Goal: Task Accomplishment & Management: Use online tool/utility

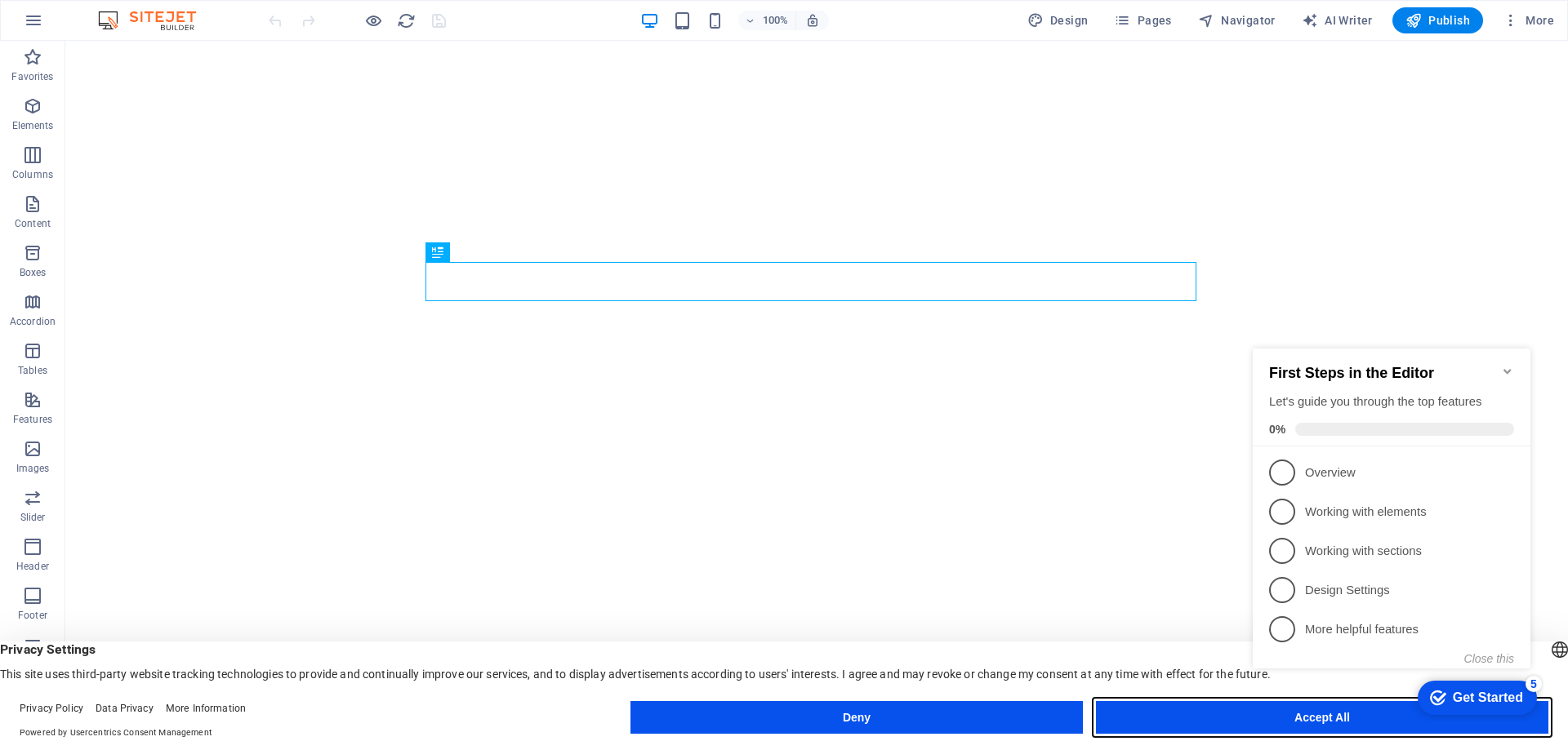
click at [1326, 728] on button "Accept All" at bounding box center [1322, 717] width 452 height 33
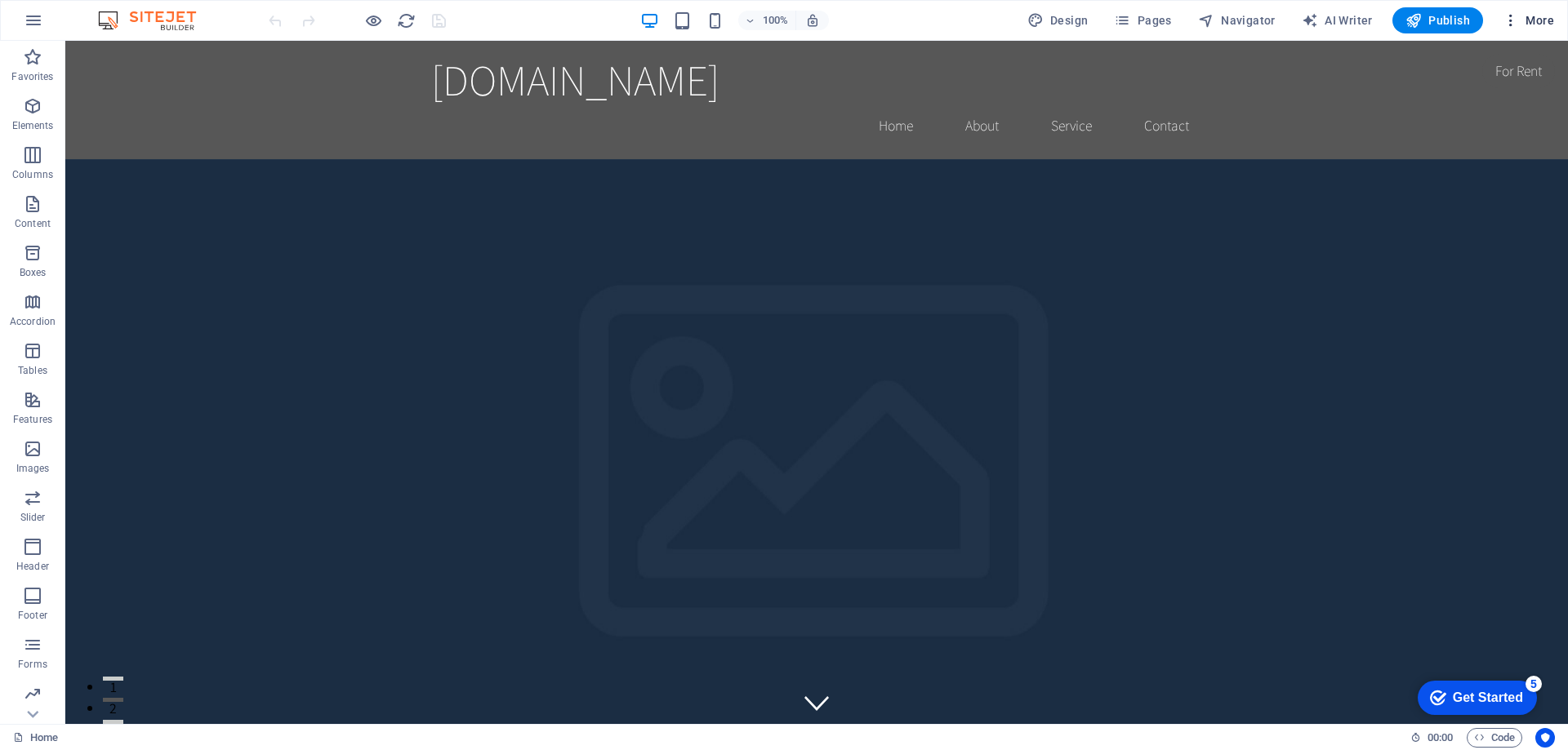
click at [1538, 16] on span "More" at bounding box center [1528, 20] width 51 height 16
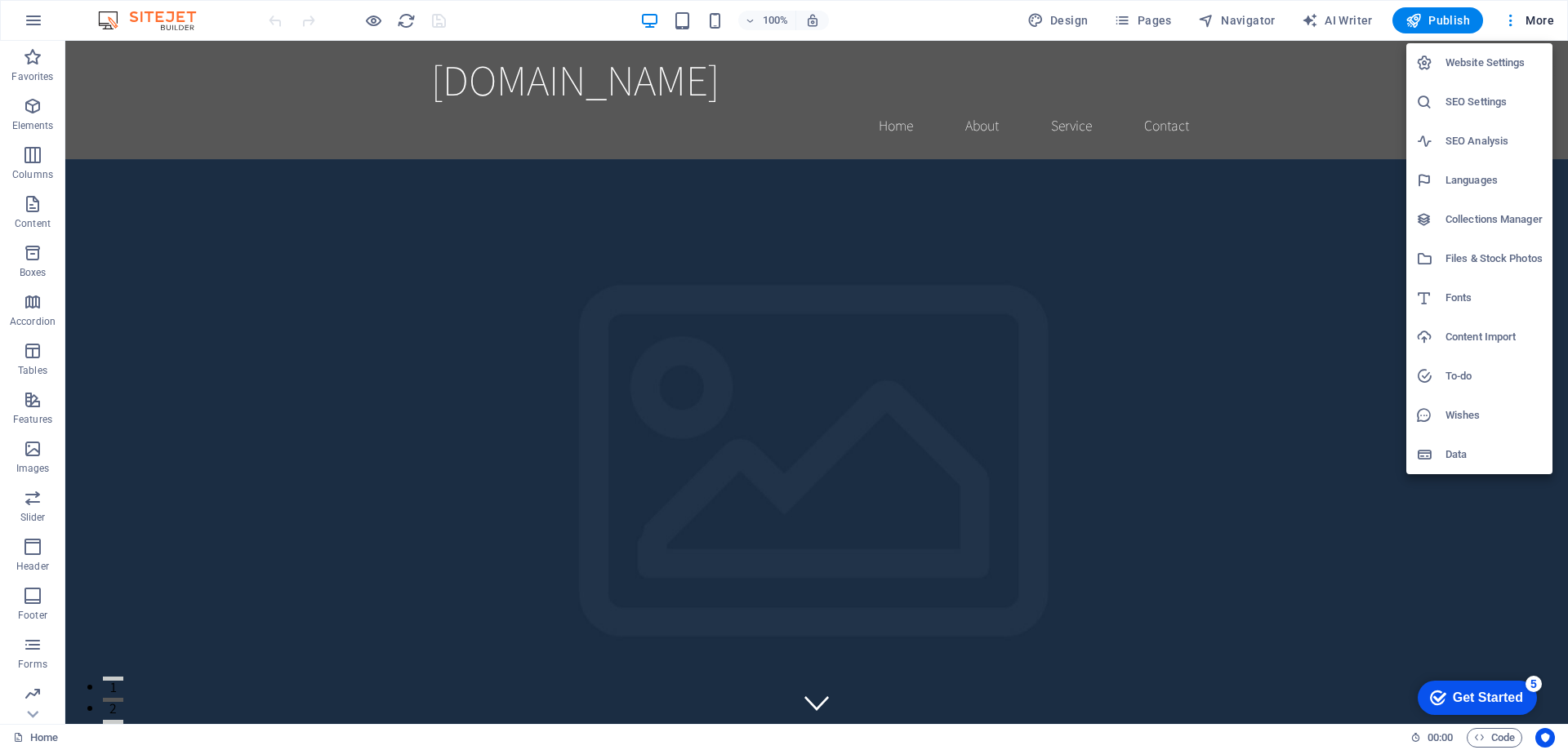
click at [654, 23] on div at bounding box center [784, 375] width 1568 height 750
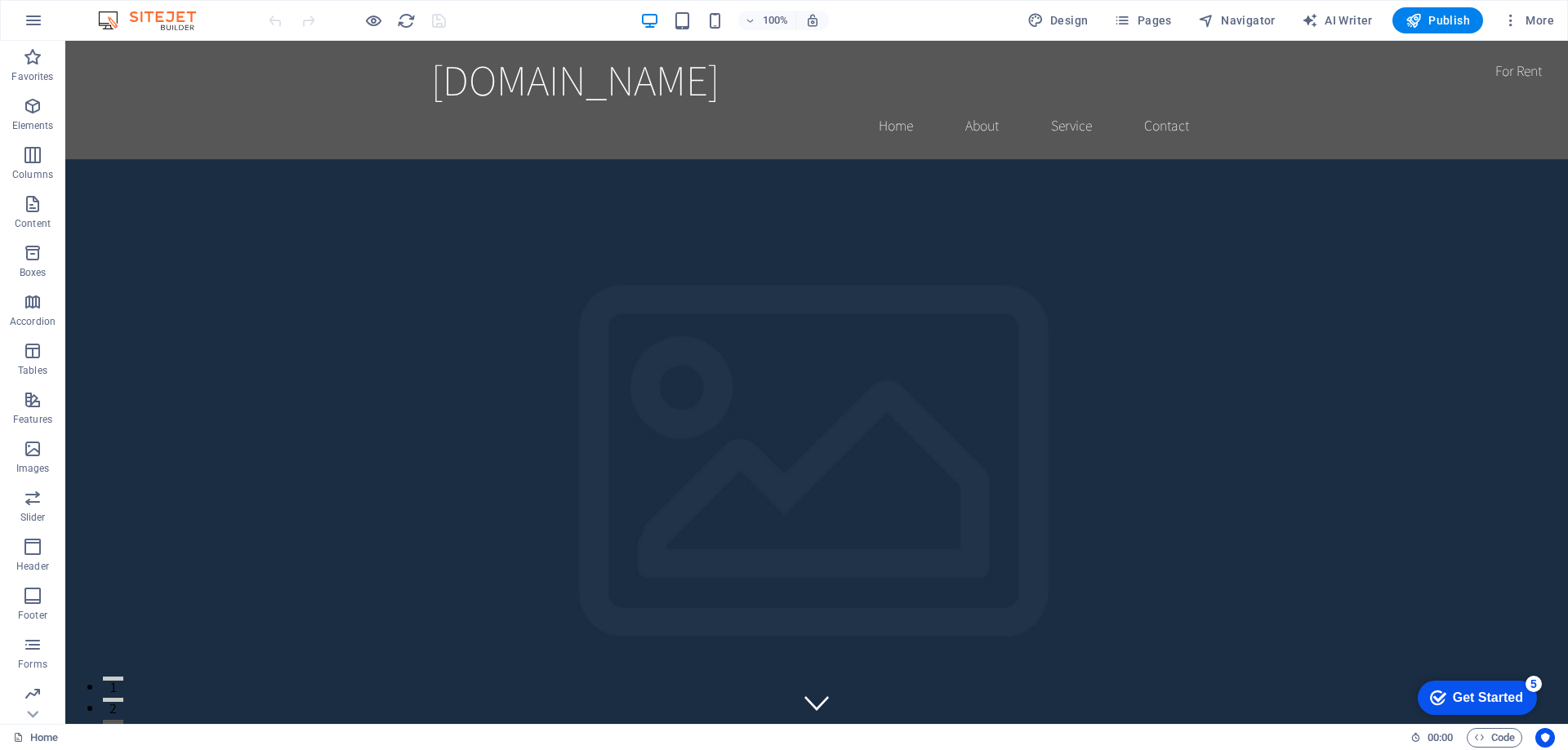
click at [553, 19] on div "100% Design Pages Navigator AI Writer Publish More" at bounding box center [913, 21] width 1295 height 26
click at [1441, 18] on span "Publish" at bounding box center [1437, 20] width 64 height 16
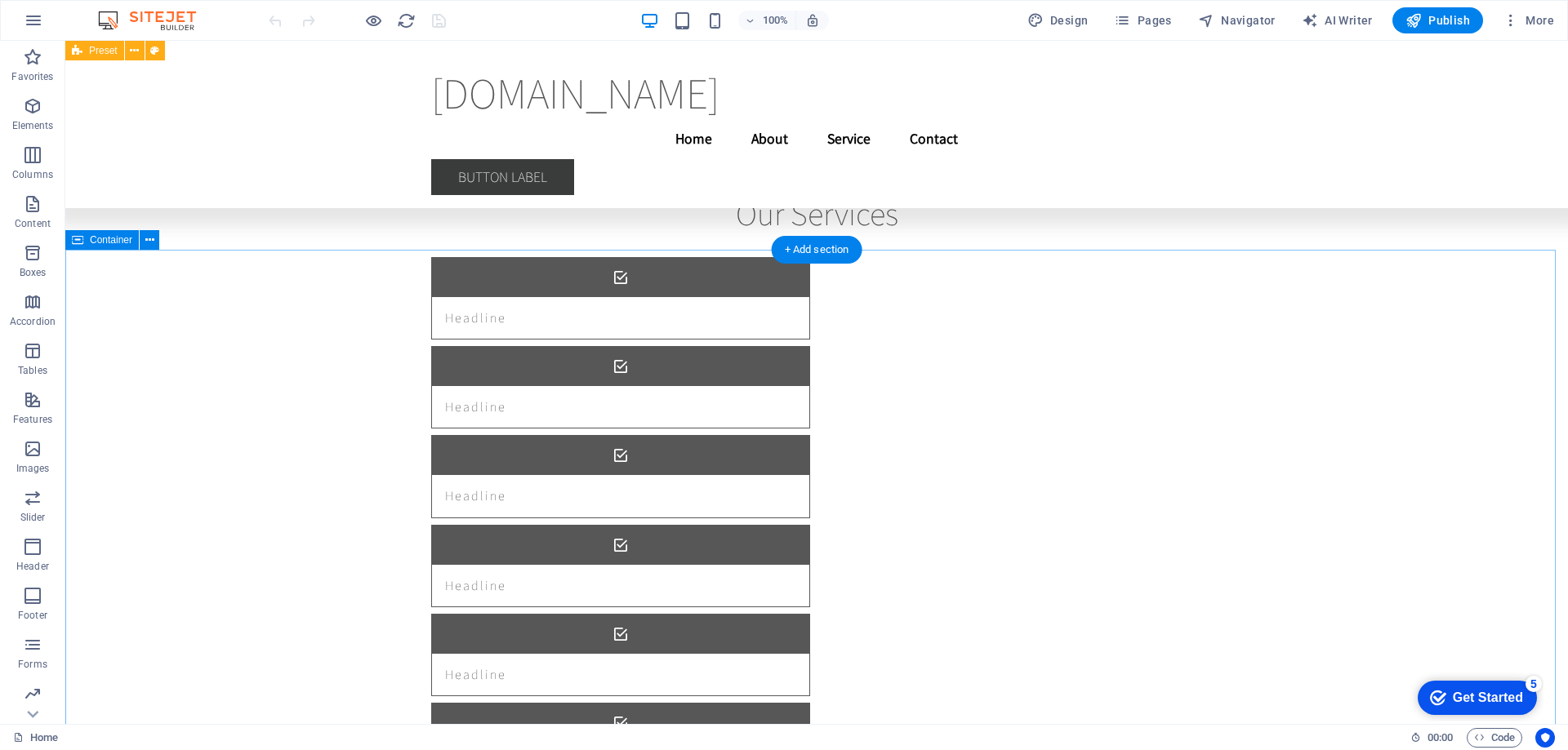
scroll to position [9045, 0]
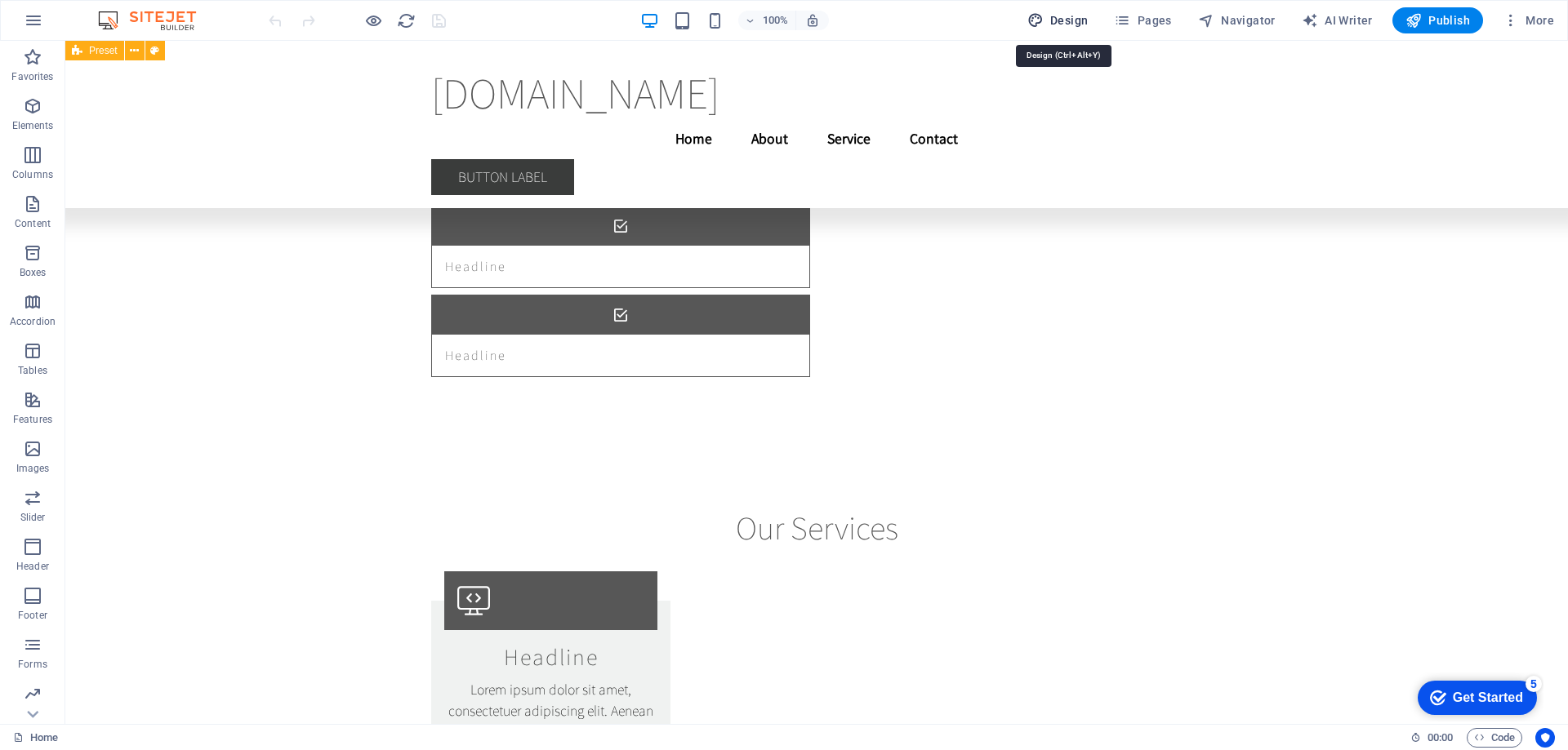
click at [1064, 21] on span "Design" at bounding box center [1058, 20] width 62 height 16
select select "rem"
select select "200"
select select "px"
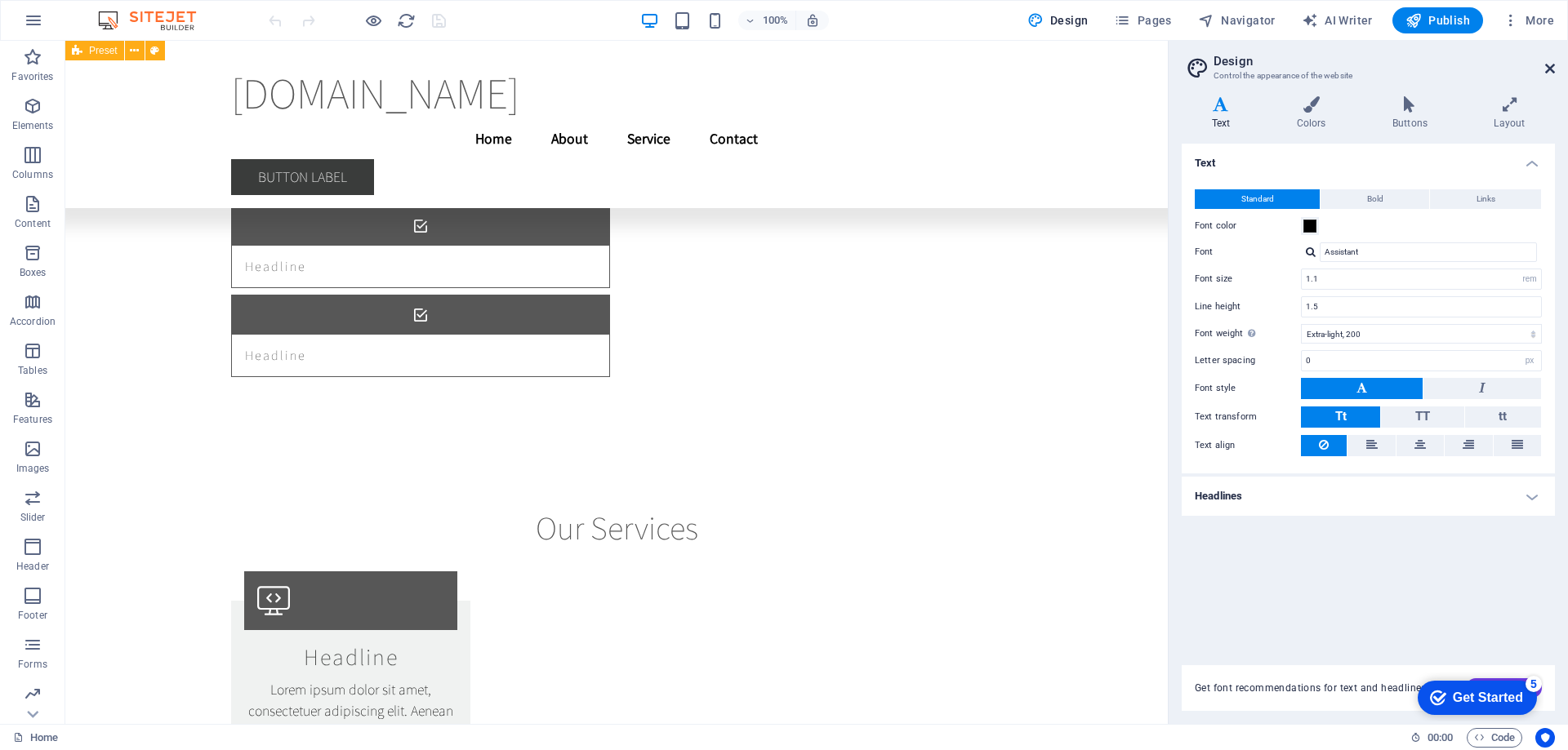
click at [1549, 64] on icon at bounding box center [1549, 68] width 9 height 13
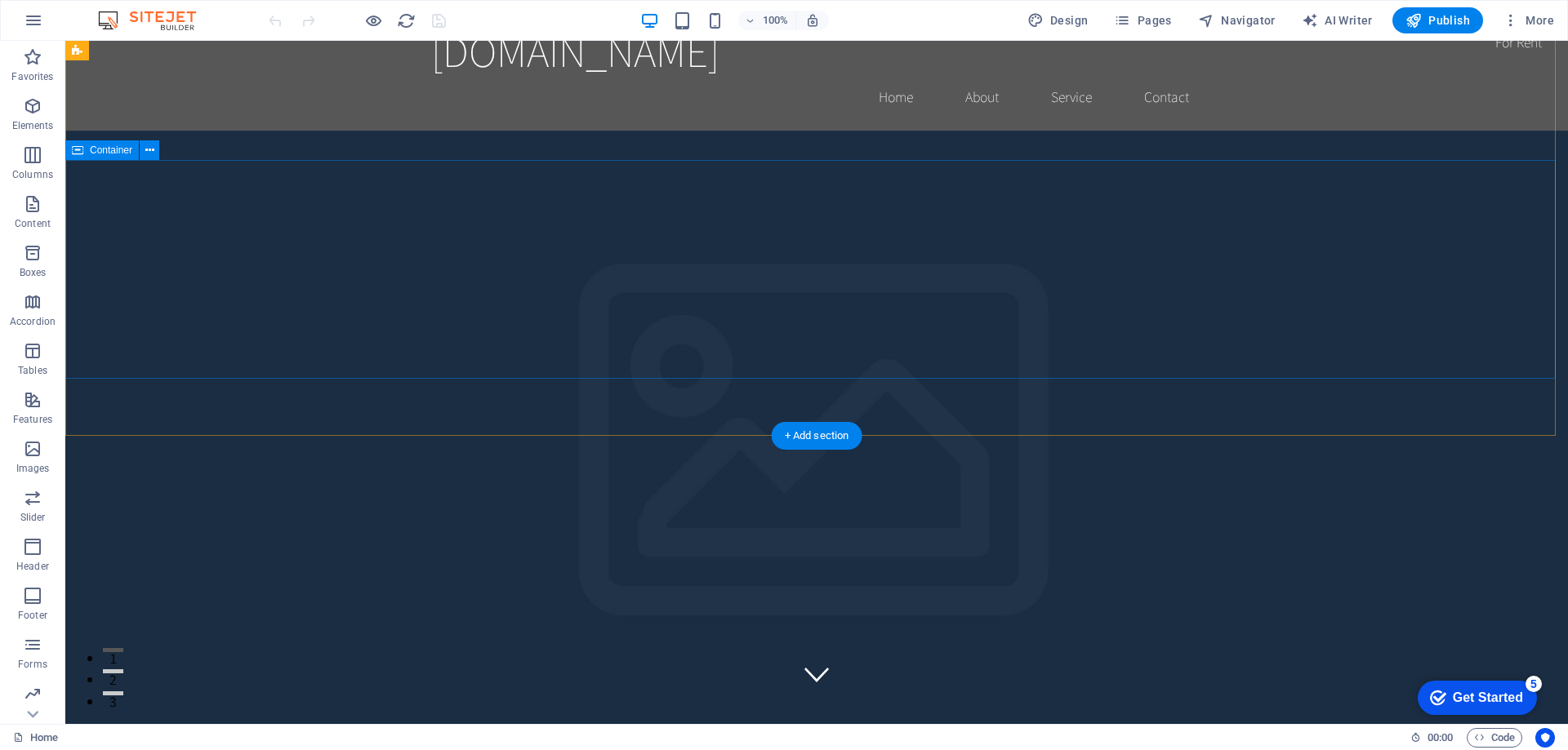
scroll to position [0, 0]
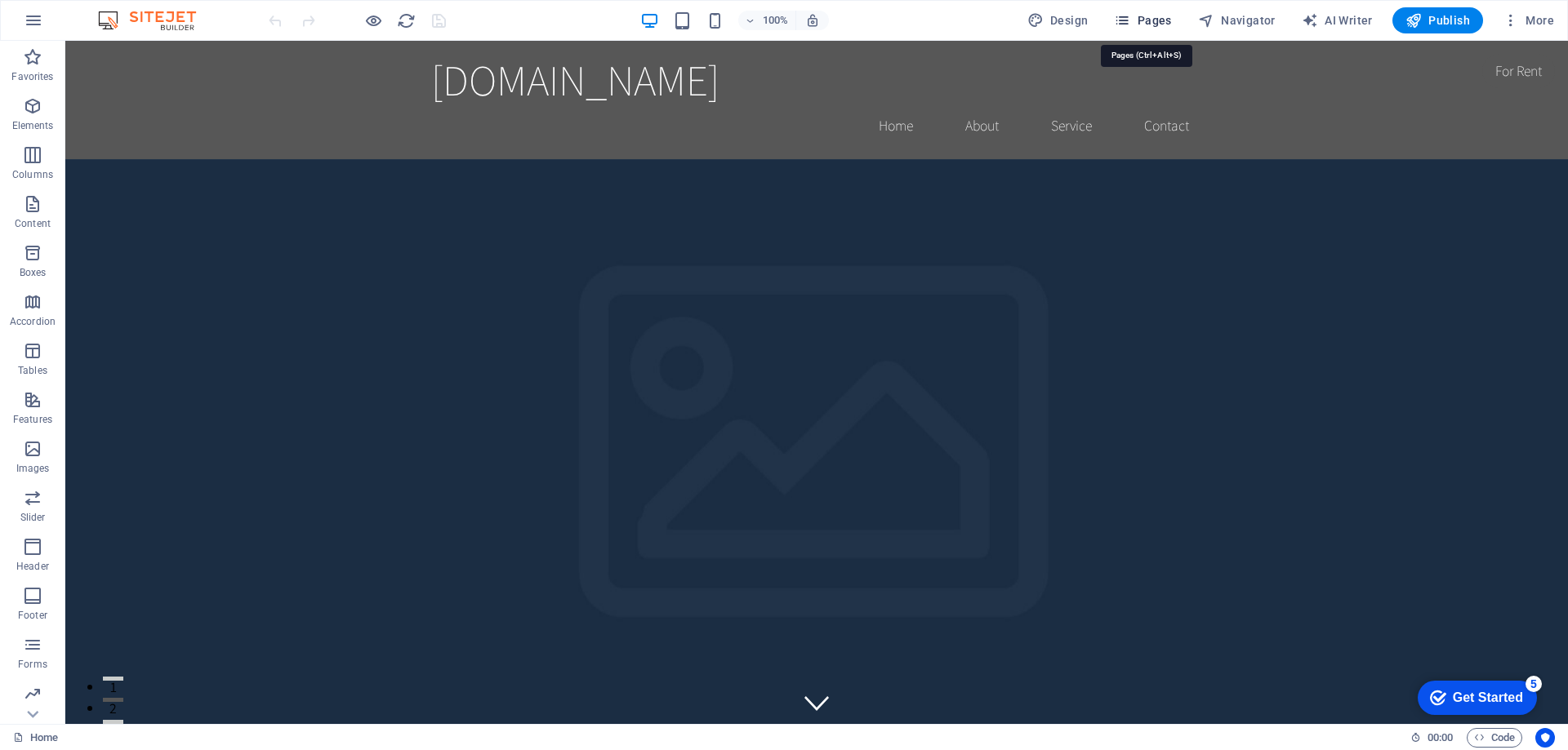
click at [1130, 19] on icon "button" at bounding box center [1121, 20] width 16 height 16
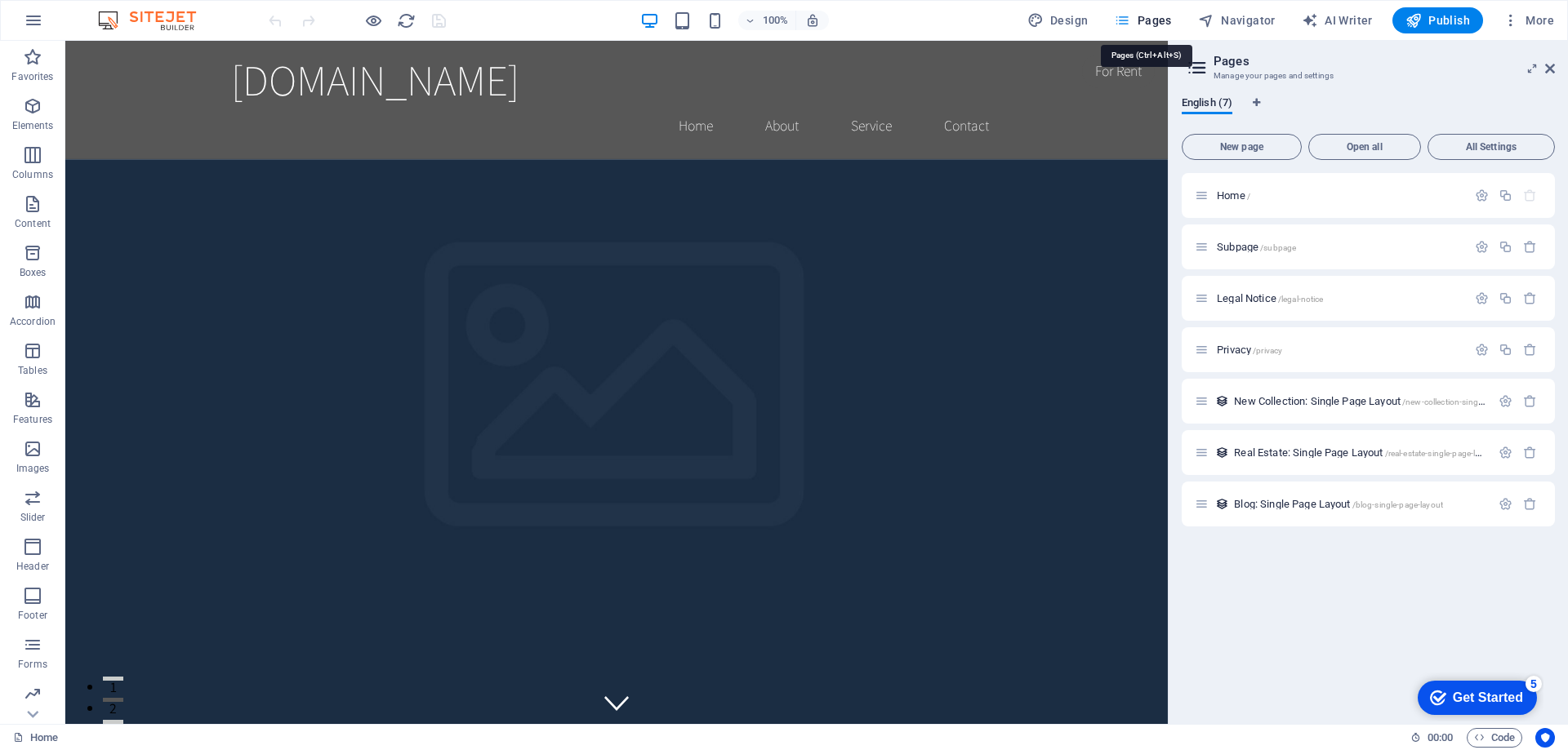
click at [1130, 19] on icon "button" at bounding box center [1121, 20] width 16 height 16
click at [1547, 64] on icon at bounding box center [1549, 68] width 9 height 13
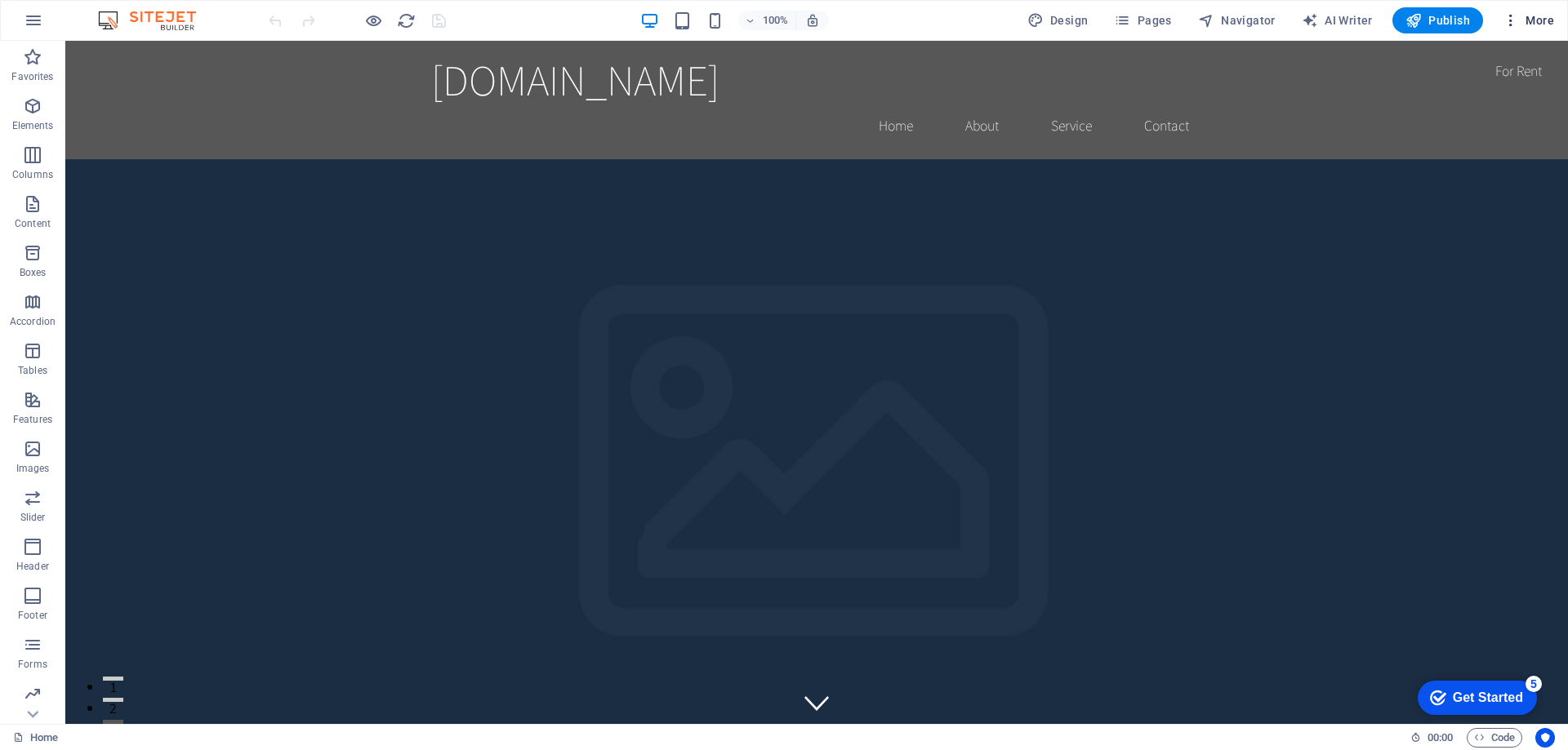
click at [1543, 21] on span "More" at bounding box center [1528, 20] width 51 height 16
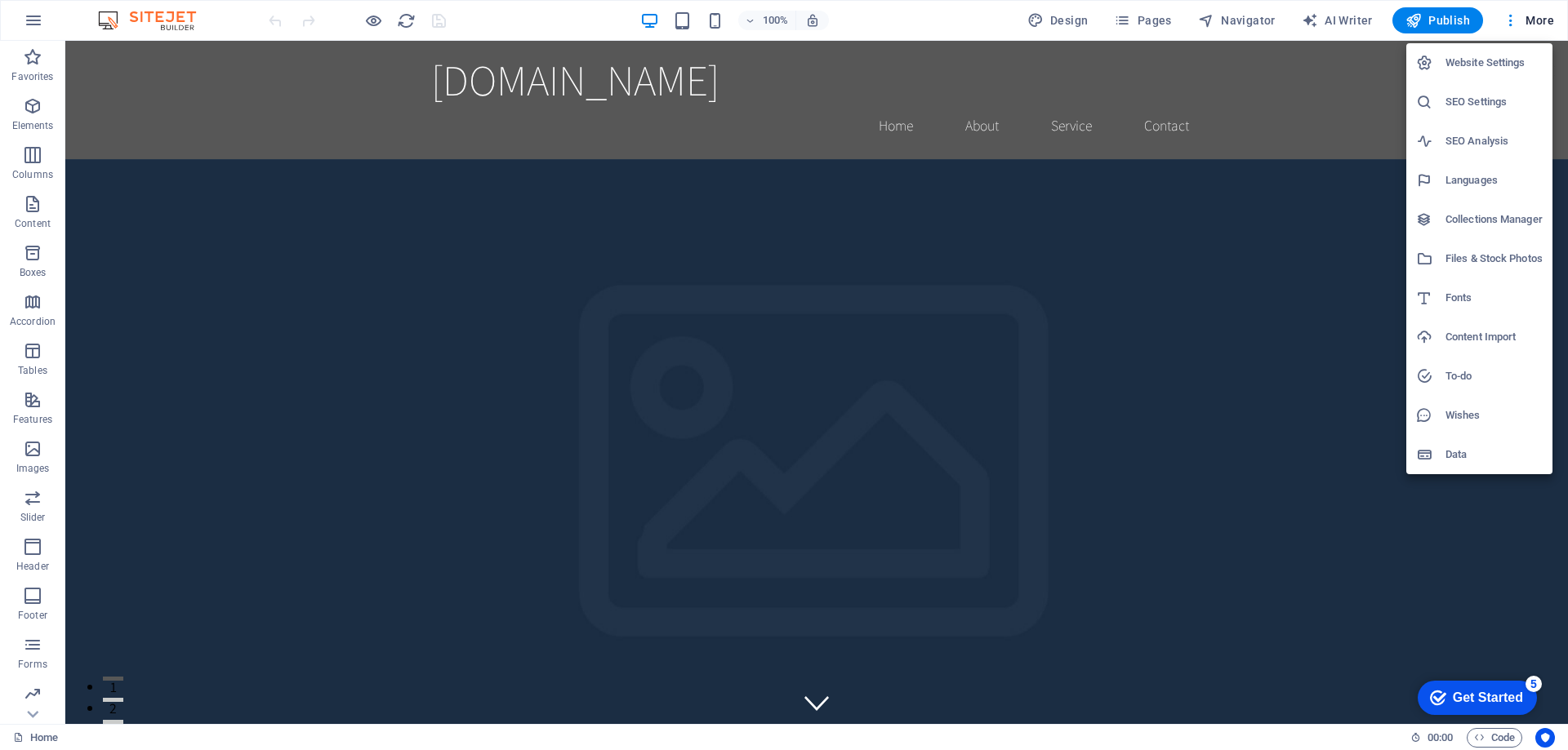
click at [1539, 15] on div at bounding box center [784, 375] width 1568 height 750
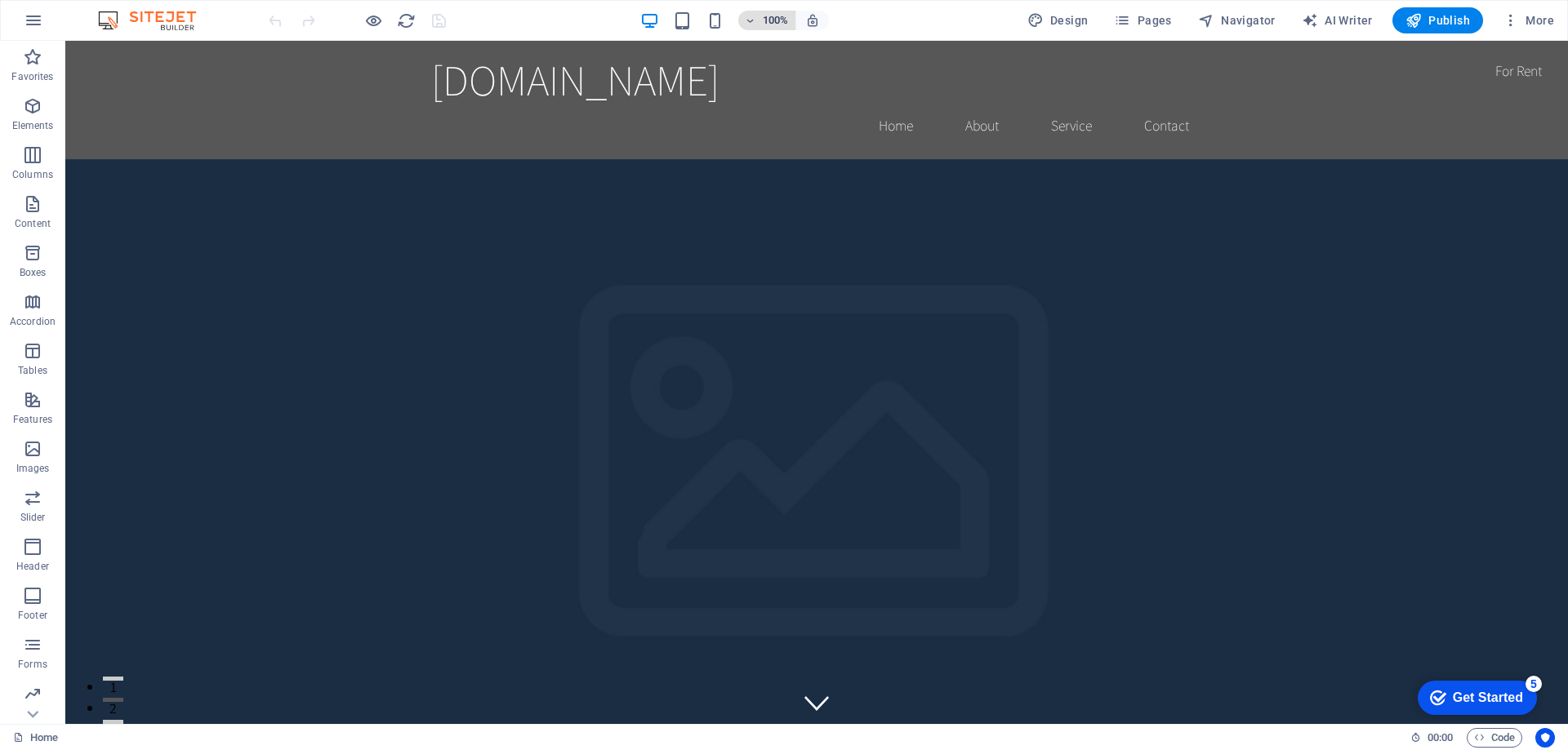
click at [753, 18] on icon "button" at bounding box center [750, 21] width 11 height 10
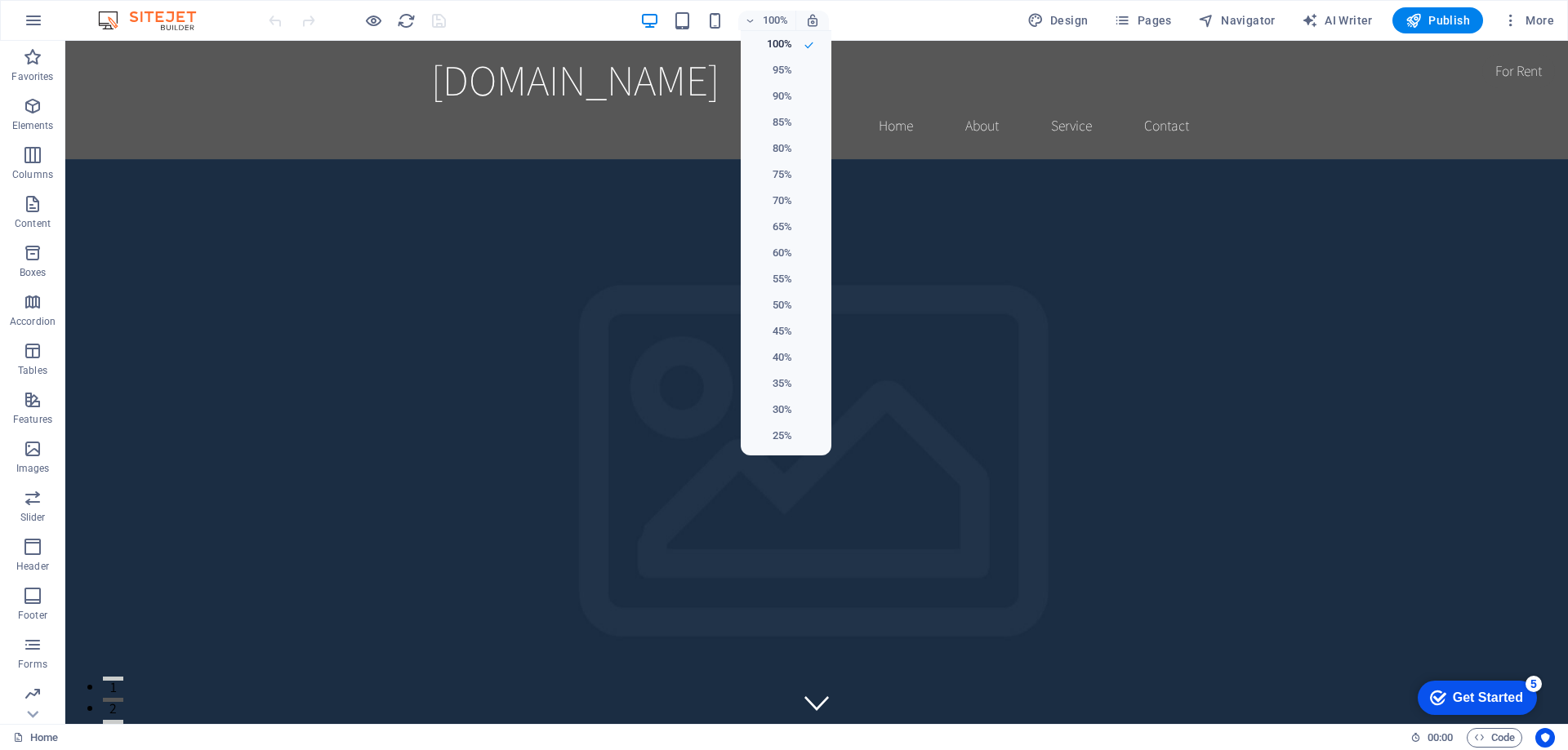
click at [902, 20] on div at bounding box center [784, 375] width 1568 height 750
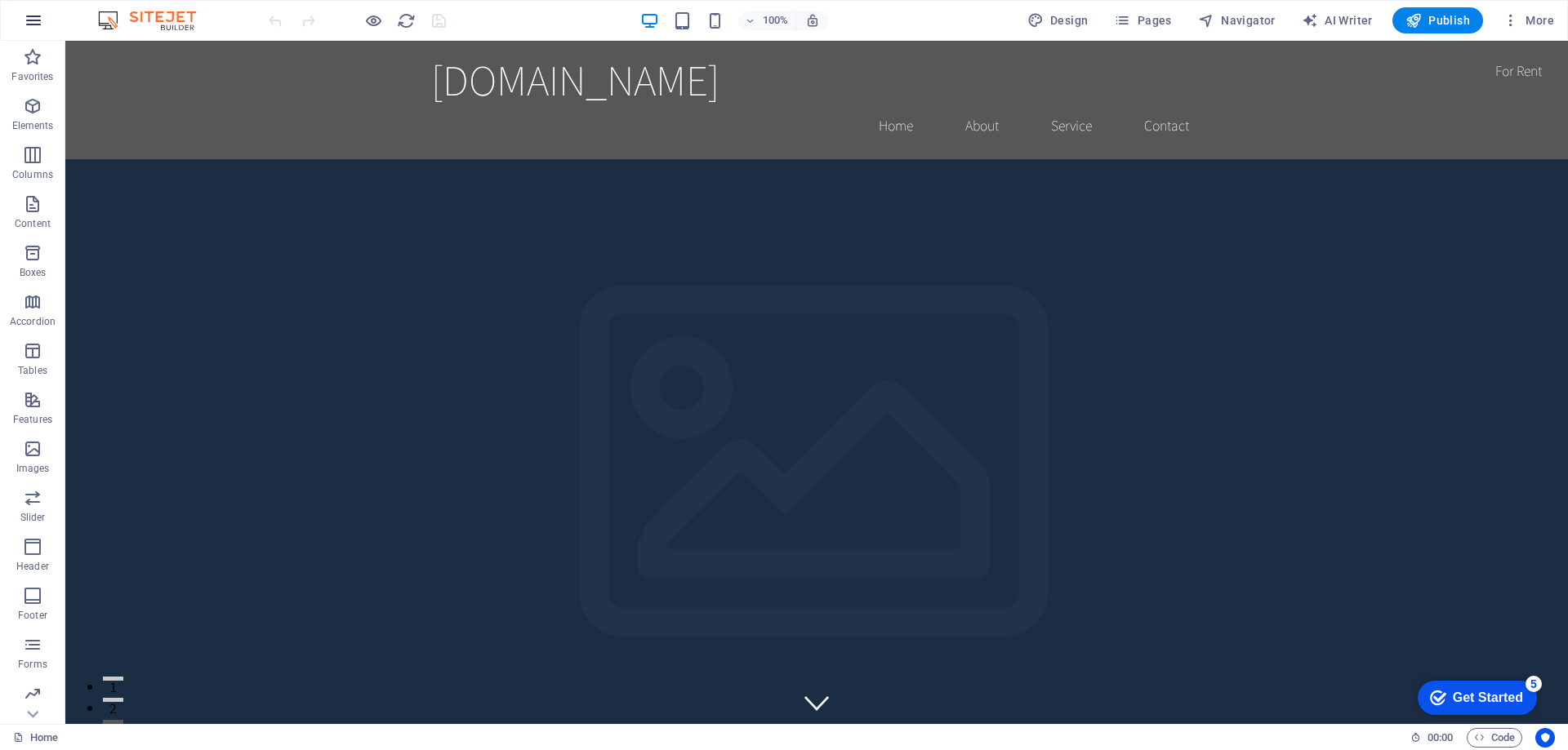
click at [36, 16] on icon "button" at bounding box center [33, 20] width 20 height 20
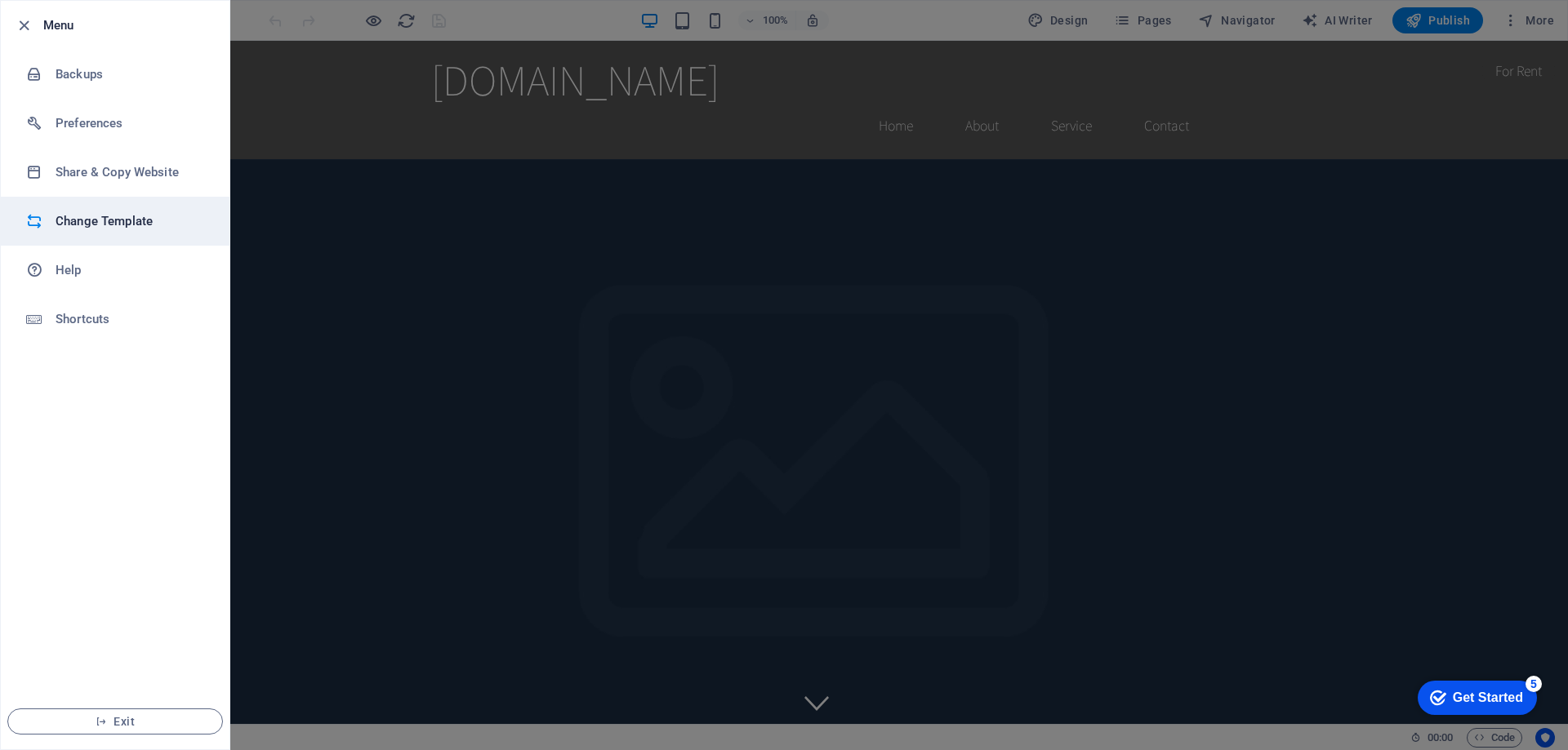
click at [117, 223] on h6 "Change Template" at bounding box center [131, 220] width 151 height 20
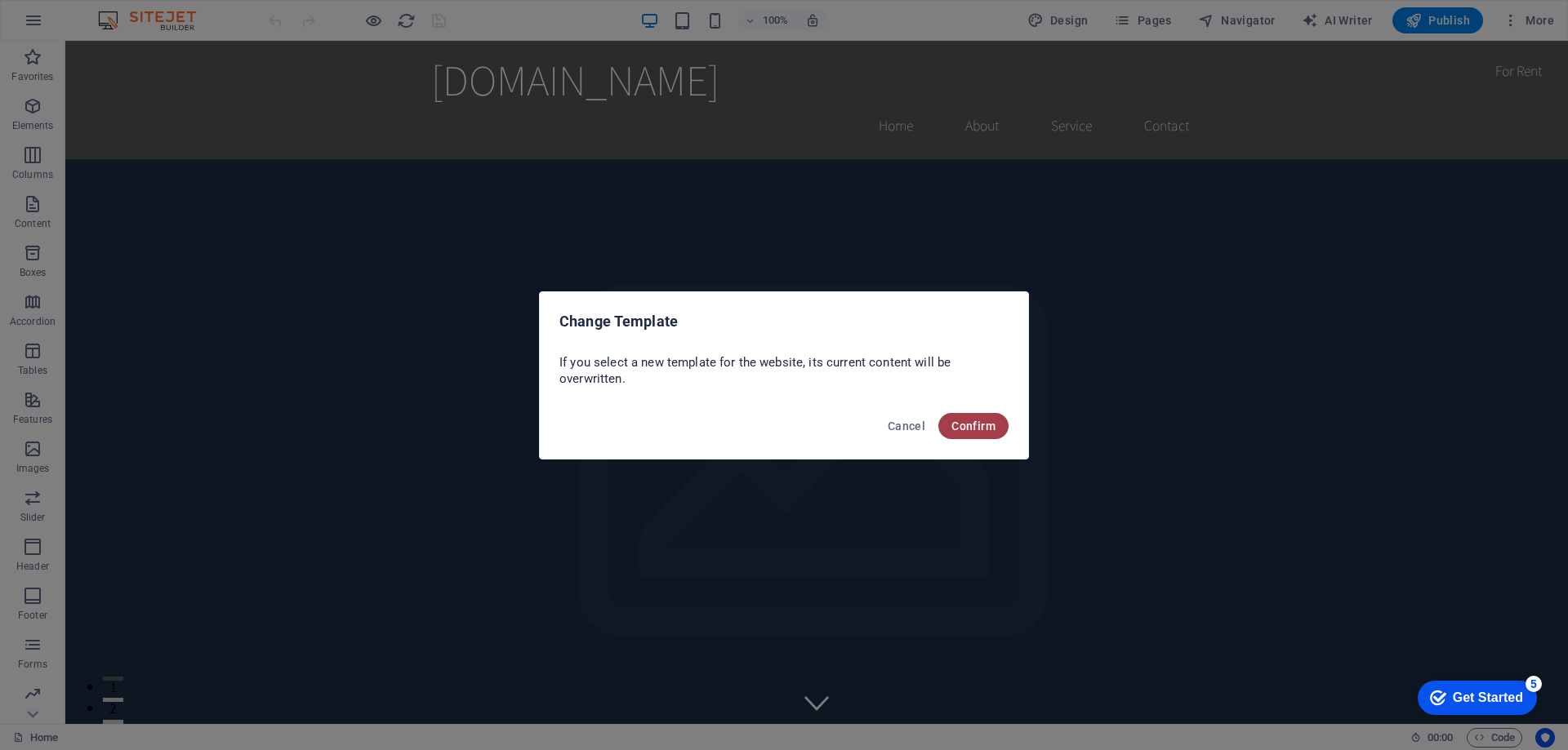
click at [974, 424] on span "Confirm" at bounding box center [973, 426] width 44 height 13
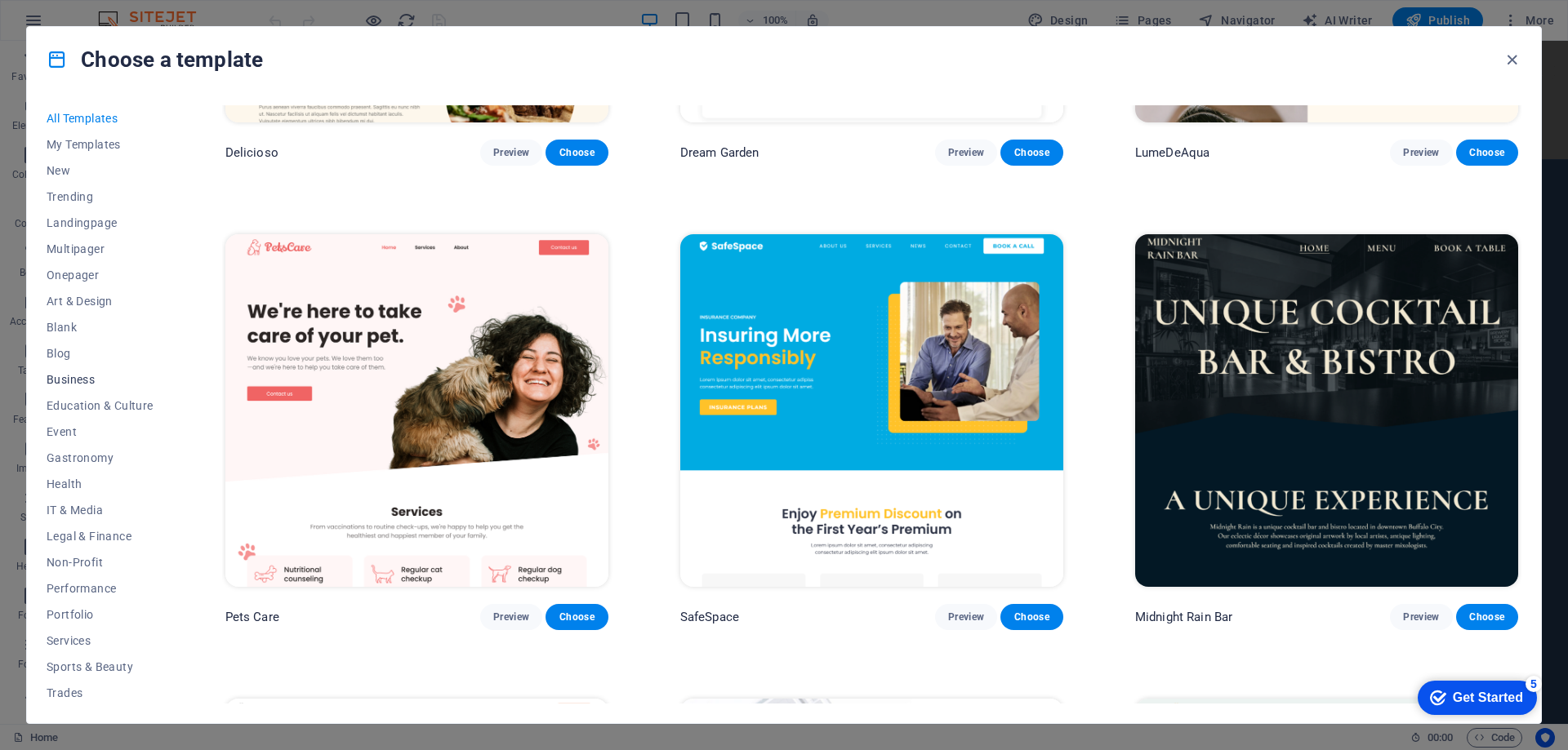
scroll to position [55, 0]
click at [65, 447] on button "IT & Media" at bounding box center [100, 456] width 107 height 26
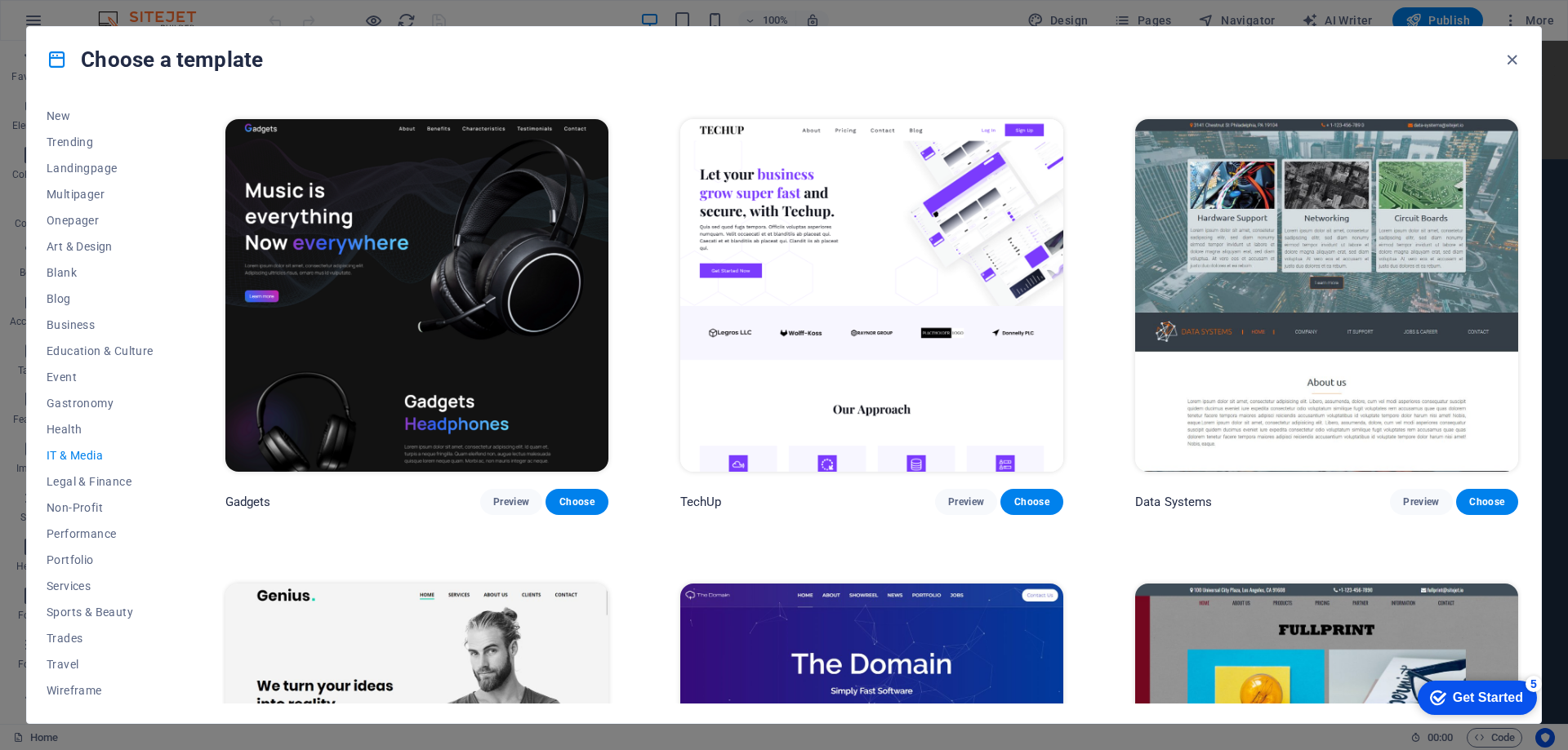
scroll to position [453, 0]
click at [1412, 502] on span "Preview" at bounding box center [1420, 502] width 36 height 13
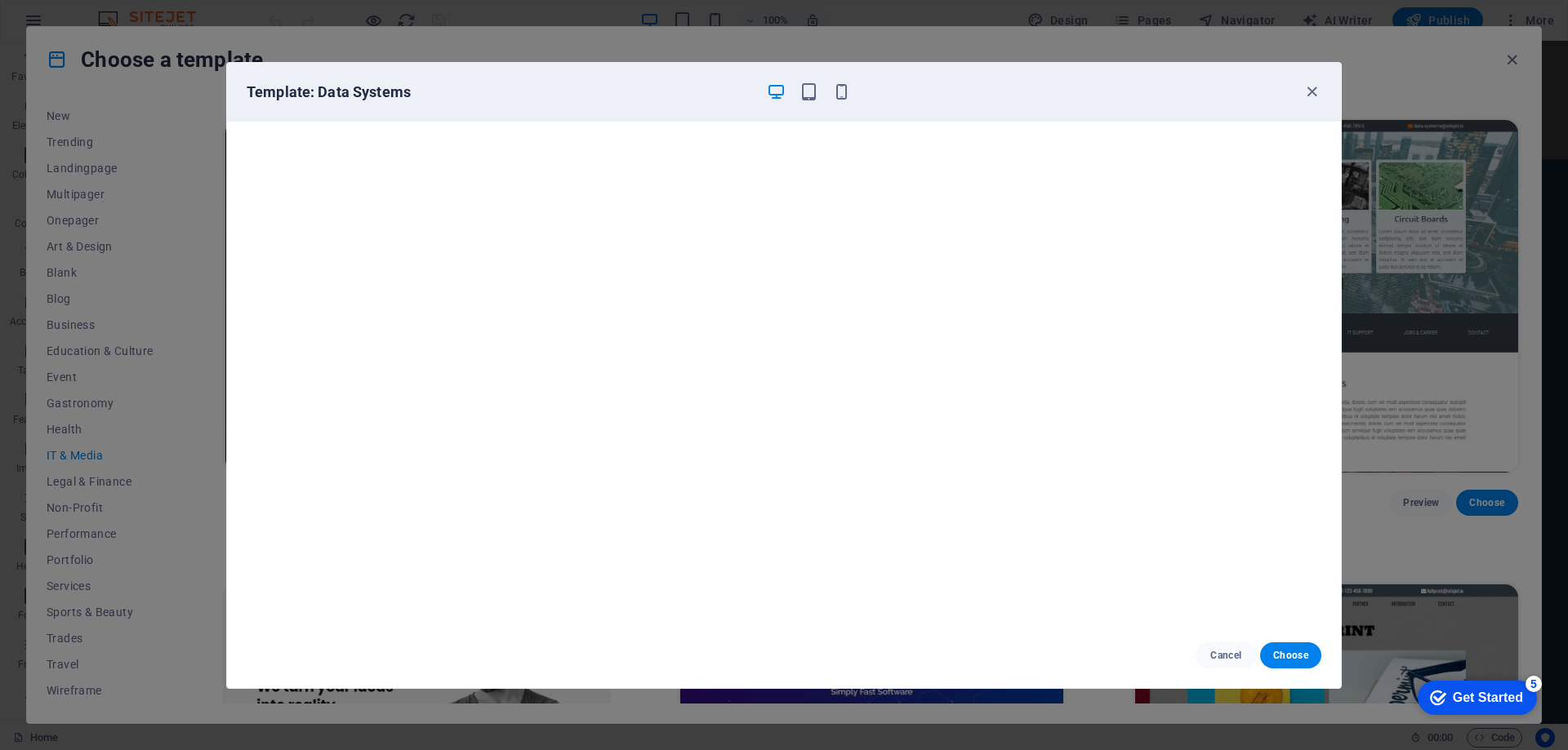
scroll to position [4, 0]
click at [1224, 656] on span "Cancel" at bounding box center [1226, 656] width 36 height 13
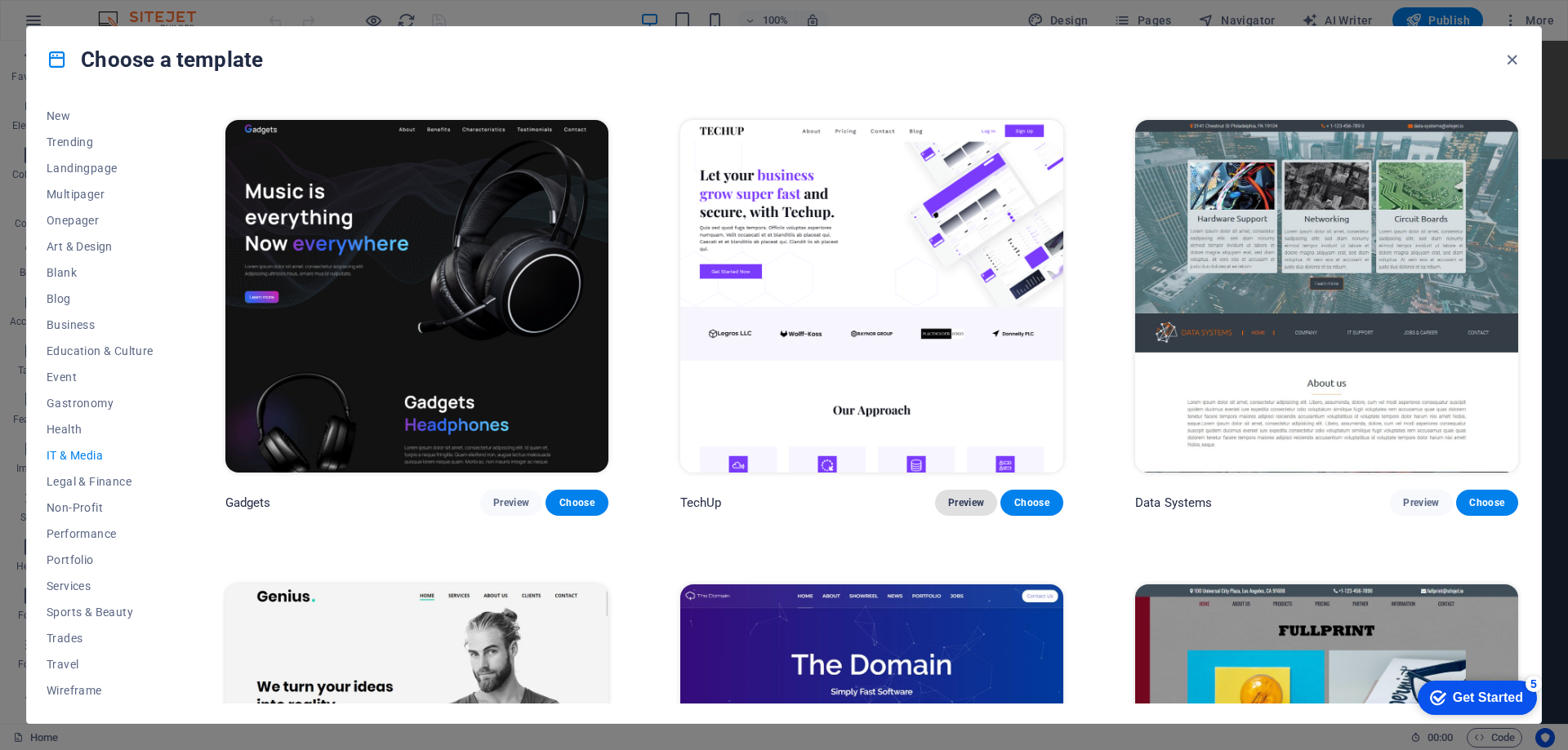
click at [967, 498] on span "Preview" at bounding box center [965, 502] width 36 height 13
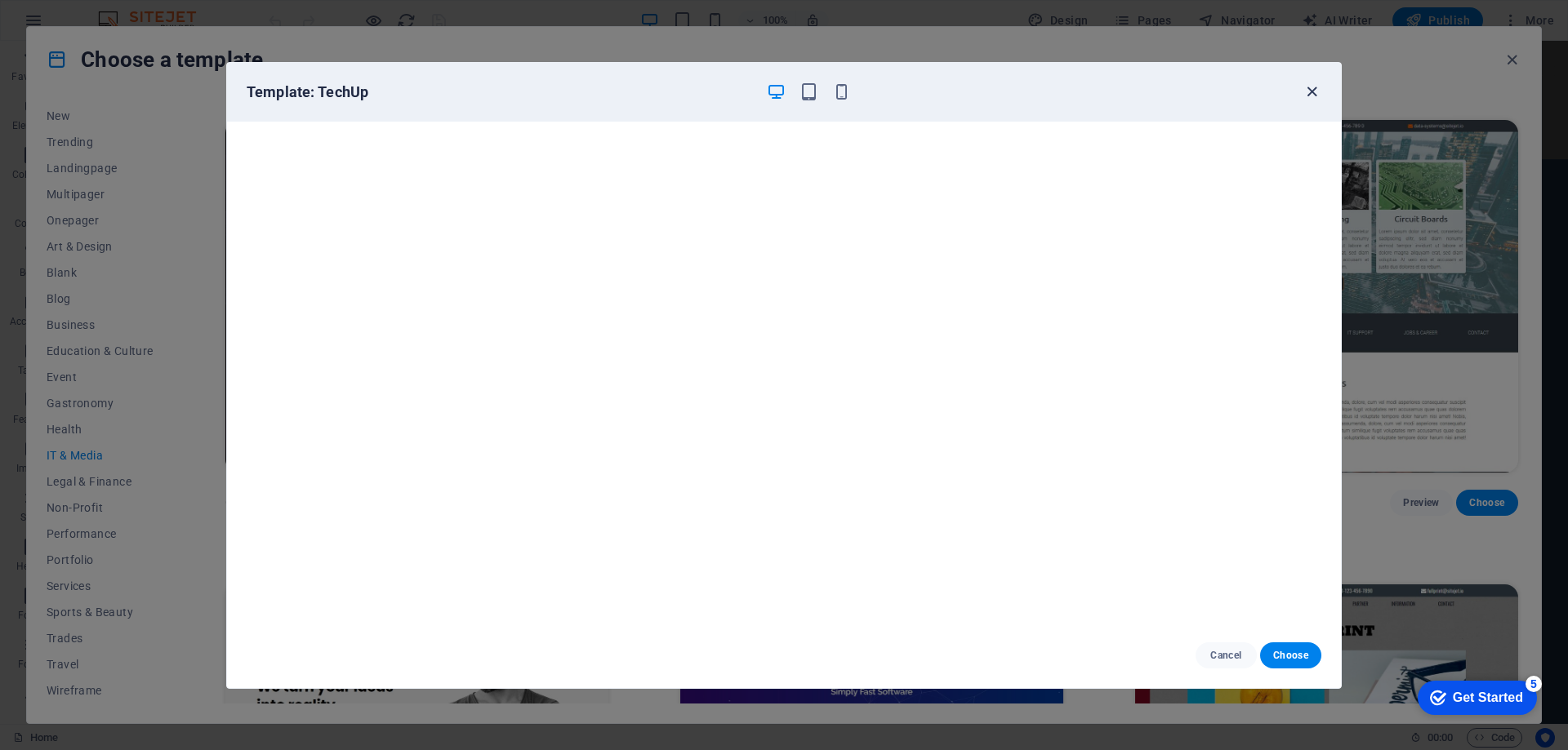
click at [1311, 91] on icon "button" at bounding box center [1312, 92] width 19 height 19
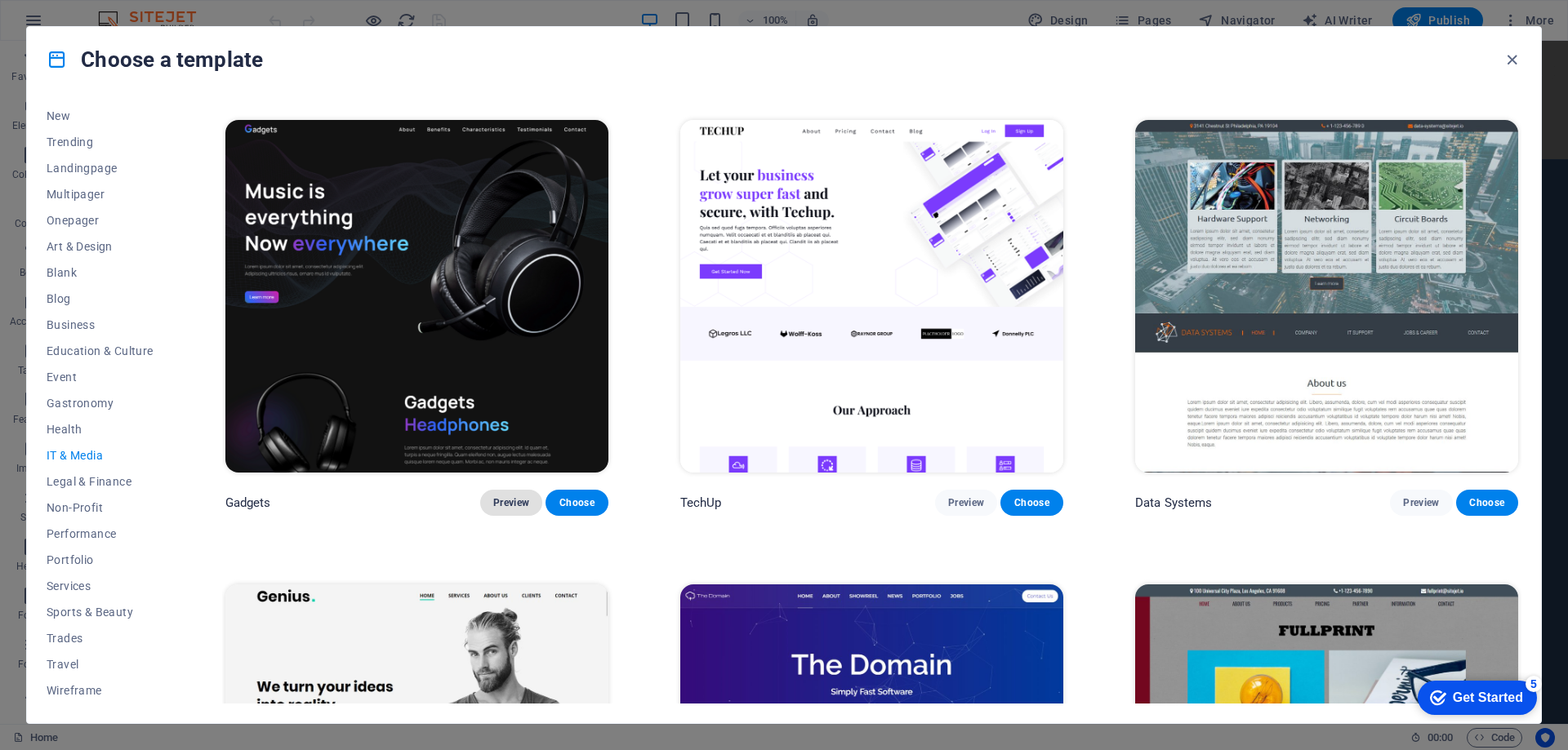
click at [510, 496] on span "Preview" at bounding box center [511, 502] width 36 height 13
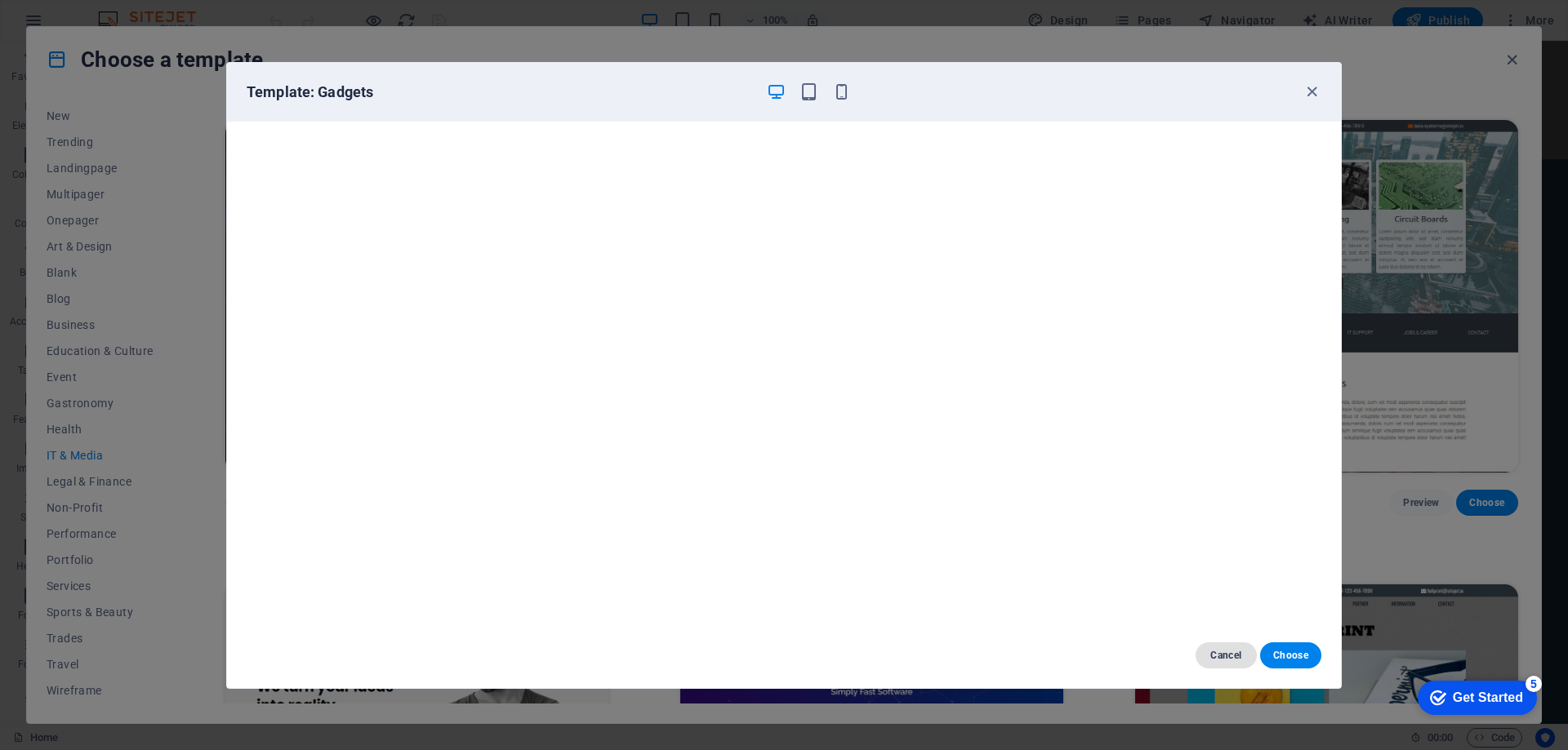
click at [1226, 650] on span "Cancel" at bounding box center [1226, 656] width 36 height 13
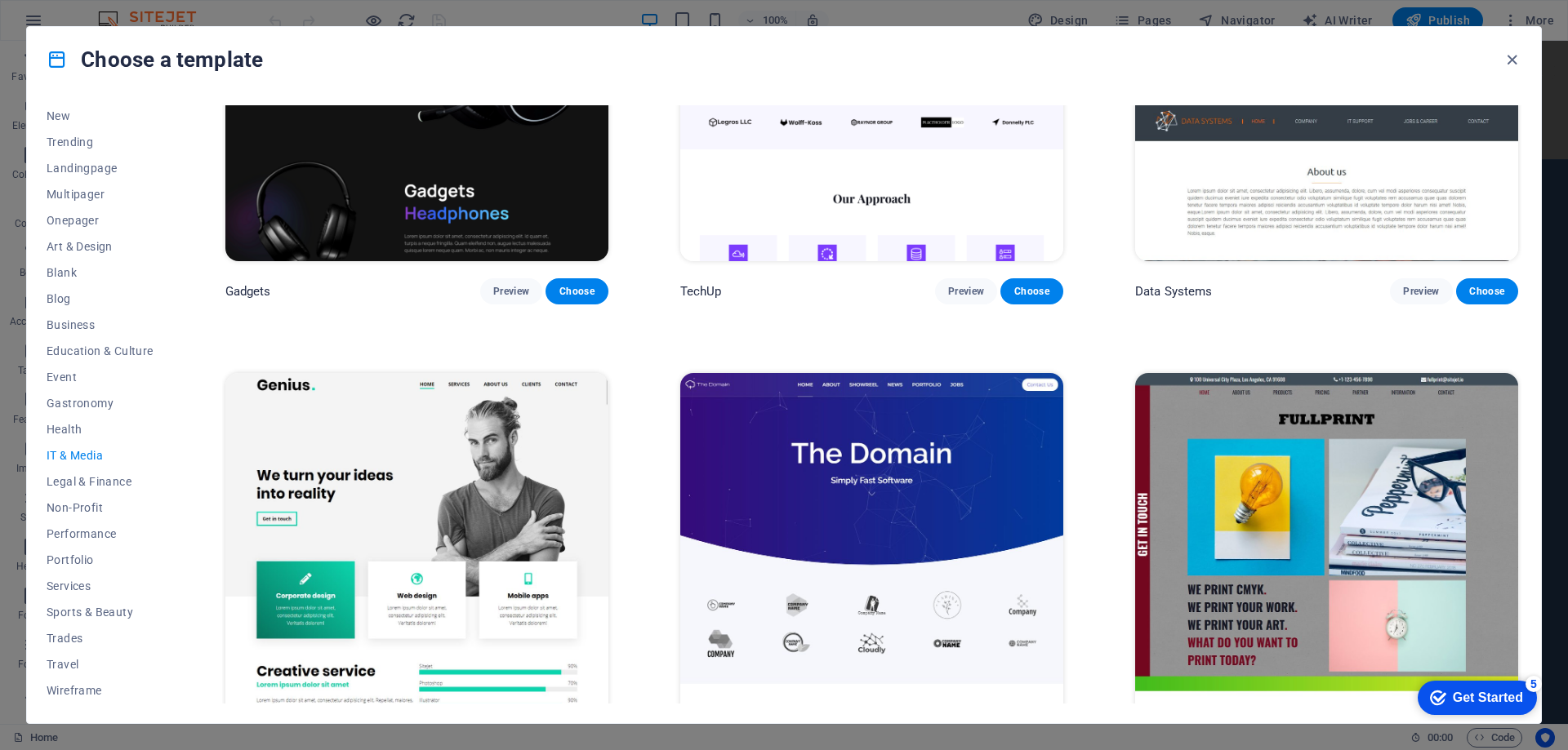
scroll to position [779, 0]
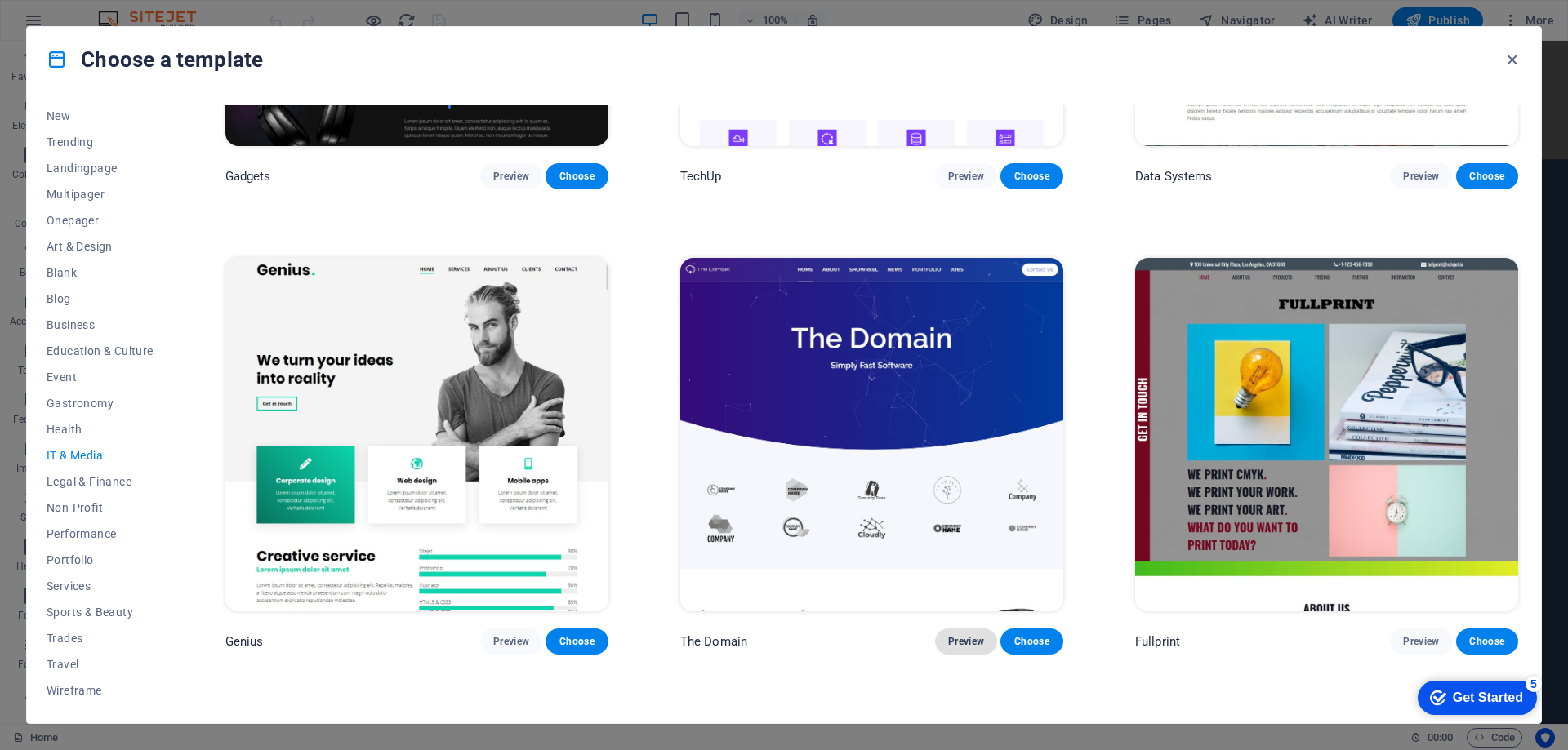
click at [970, 637] on span "Preview" at bounding box center [965, 642] width 36 height 13
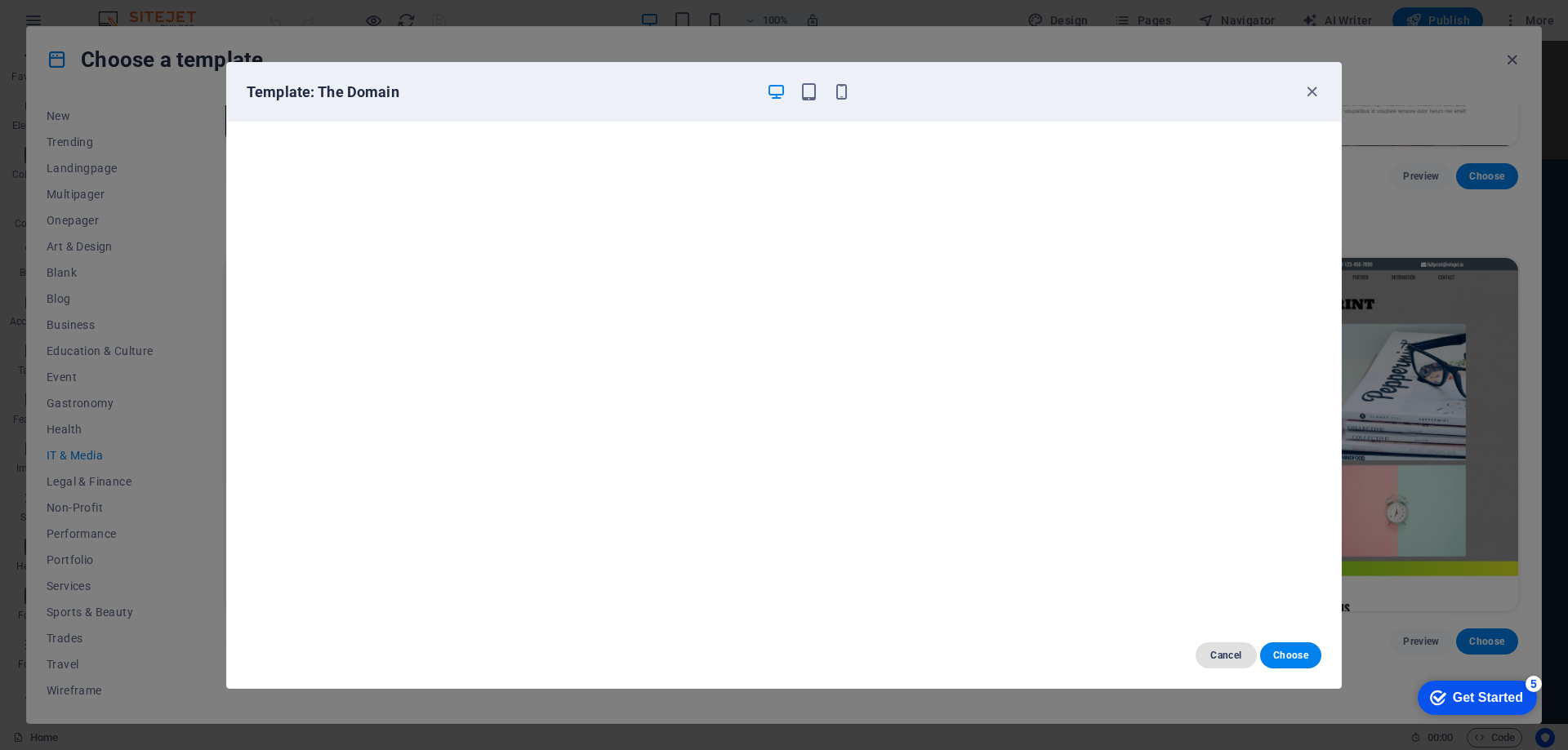
click at [1232, 650] on span "Cancel" at bounding box center [1226, 656] width 36 height 13
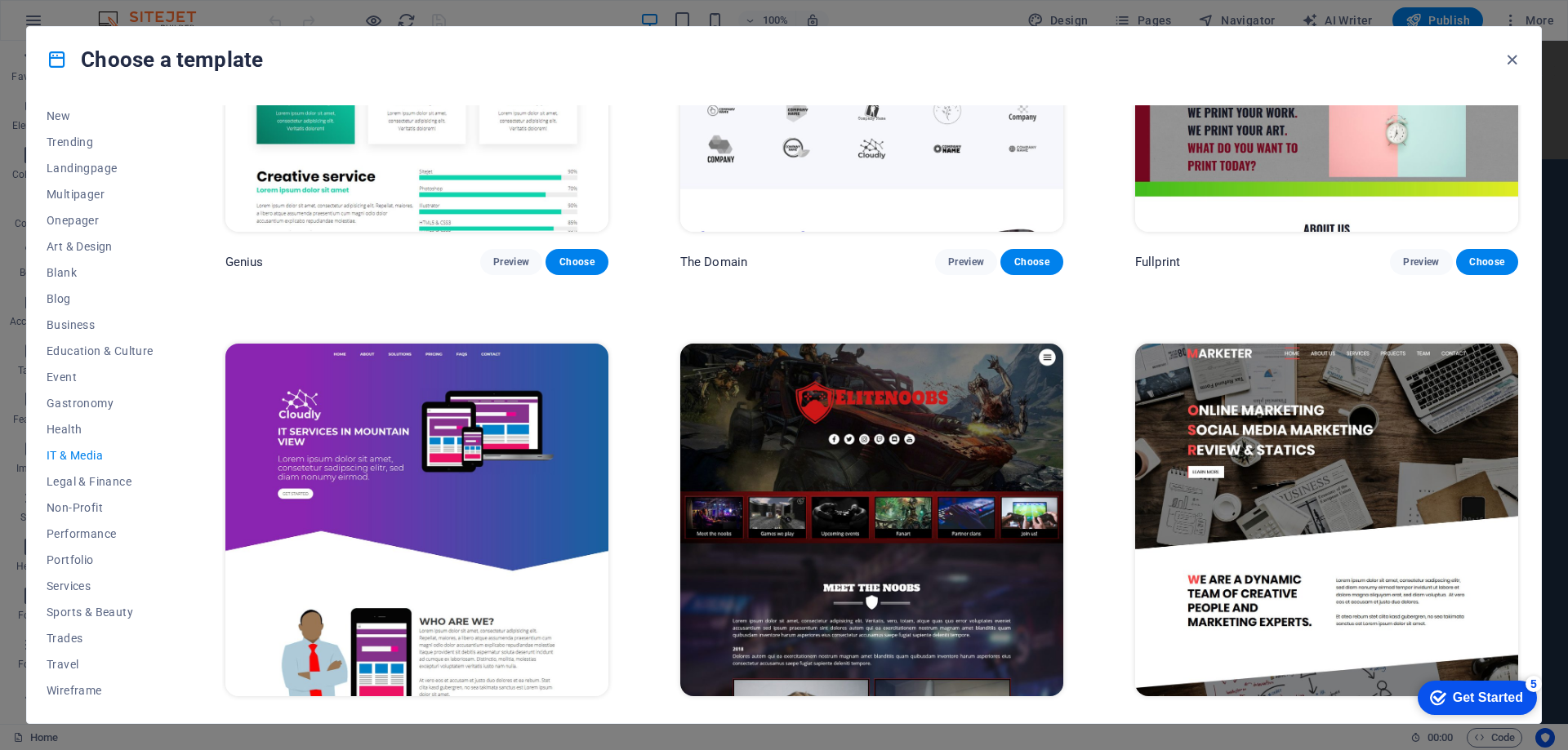
scroll to position [1187, 0]
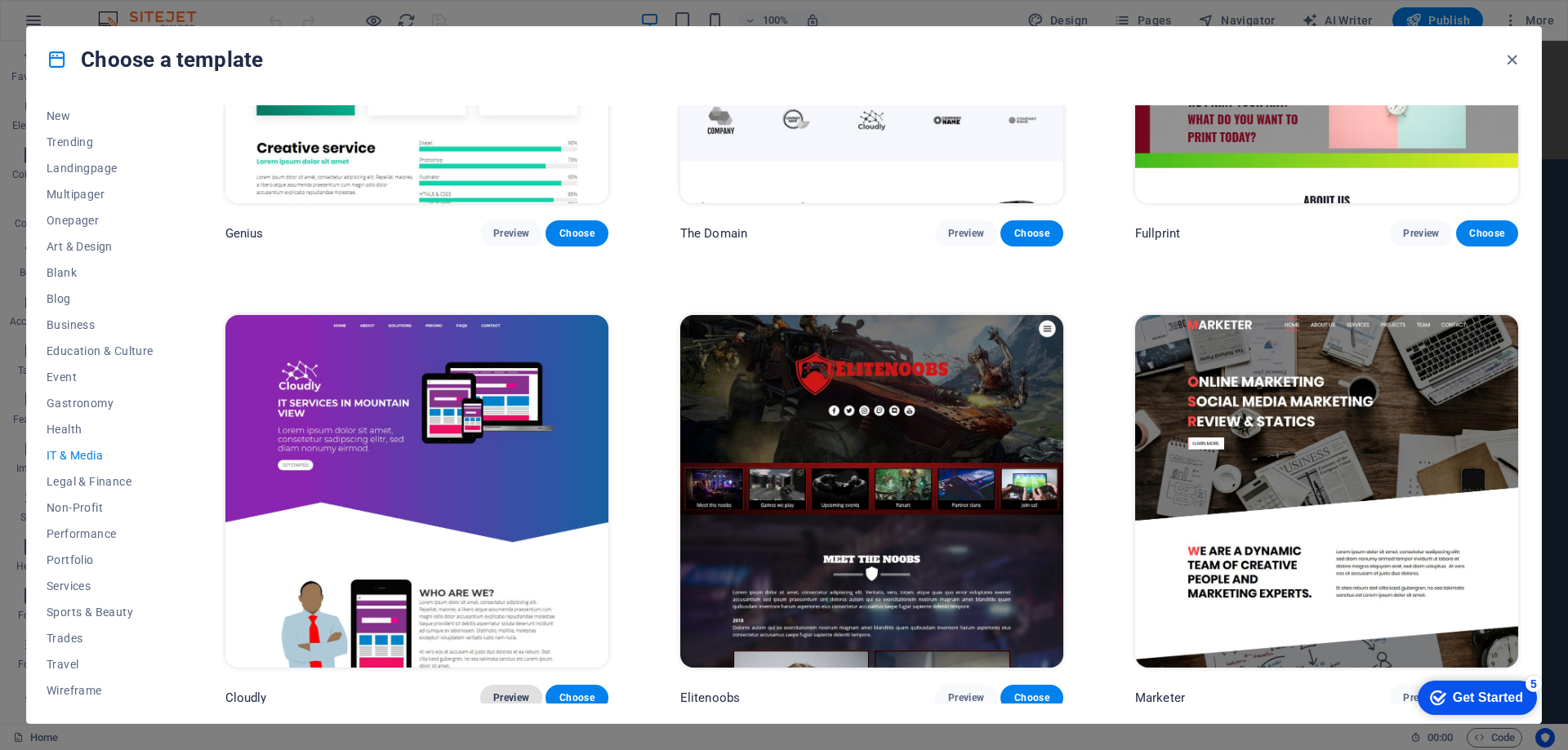
click at [515, 693] on span "Preview" at bounding box center [511, 698] width 36 height 13
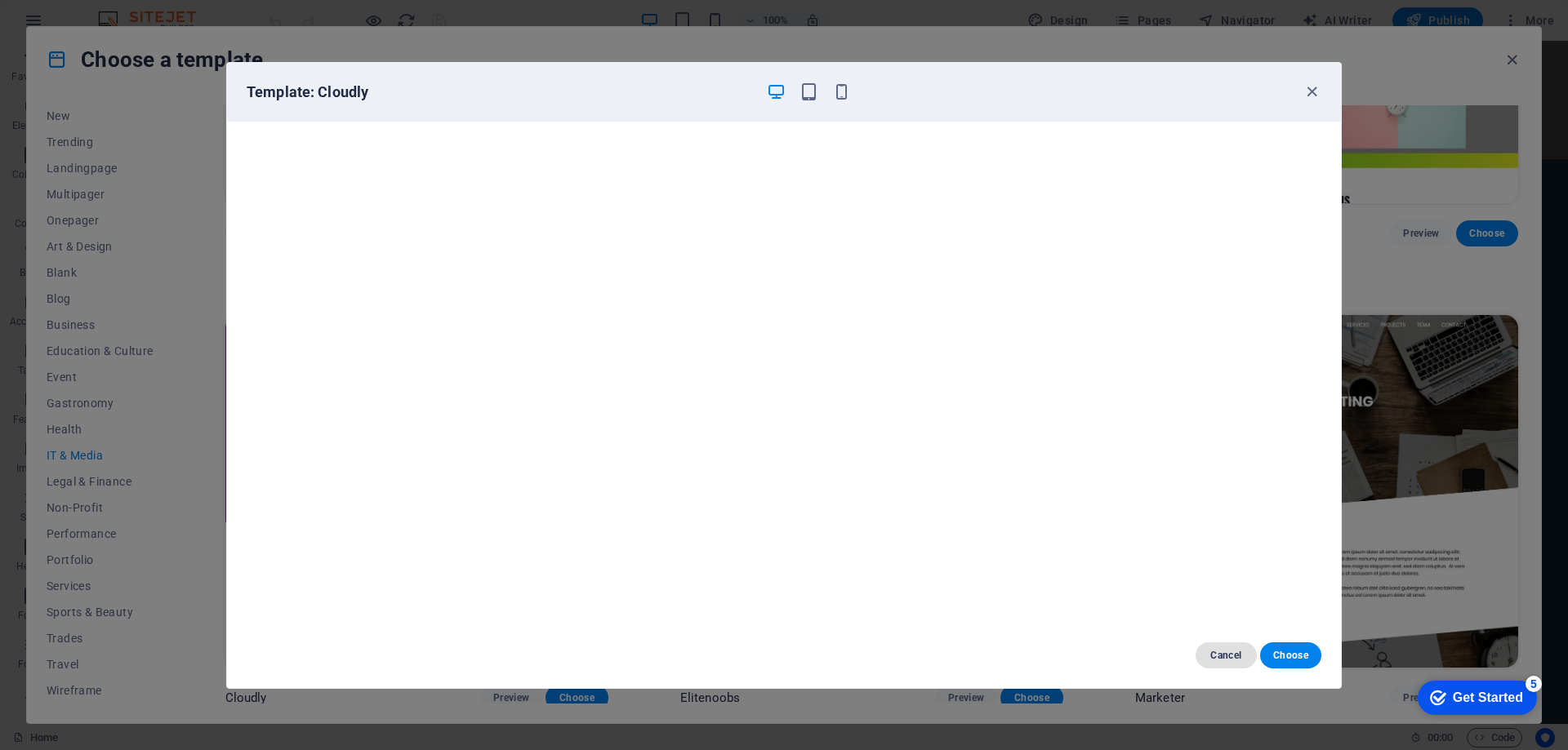
click at [1239, 654] on span "Cancel" at bounding box center [1226, 656] width 36 height 13
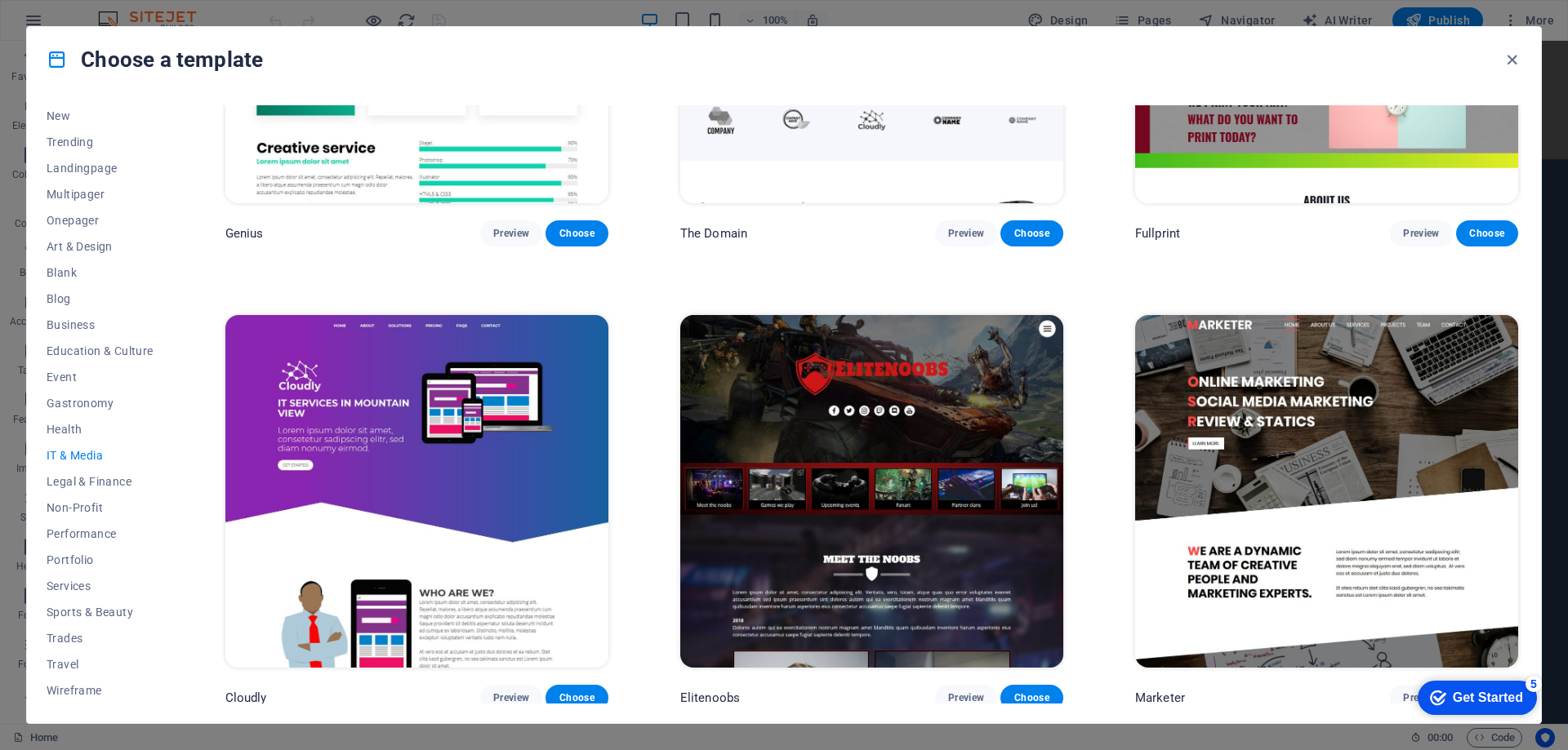
scroll to position [1025, 0]
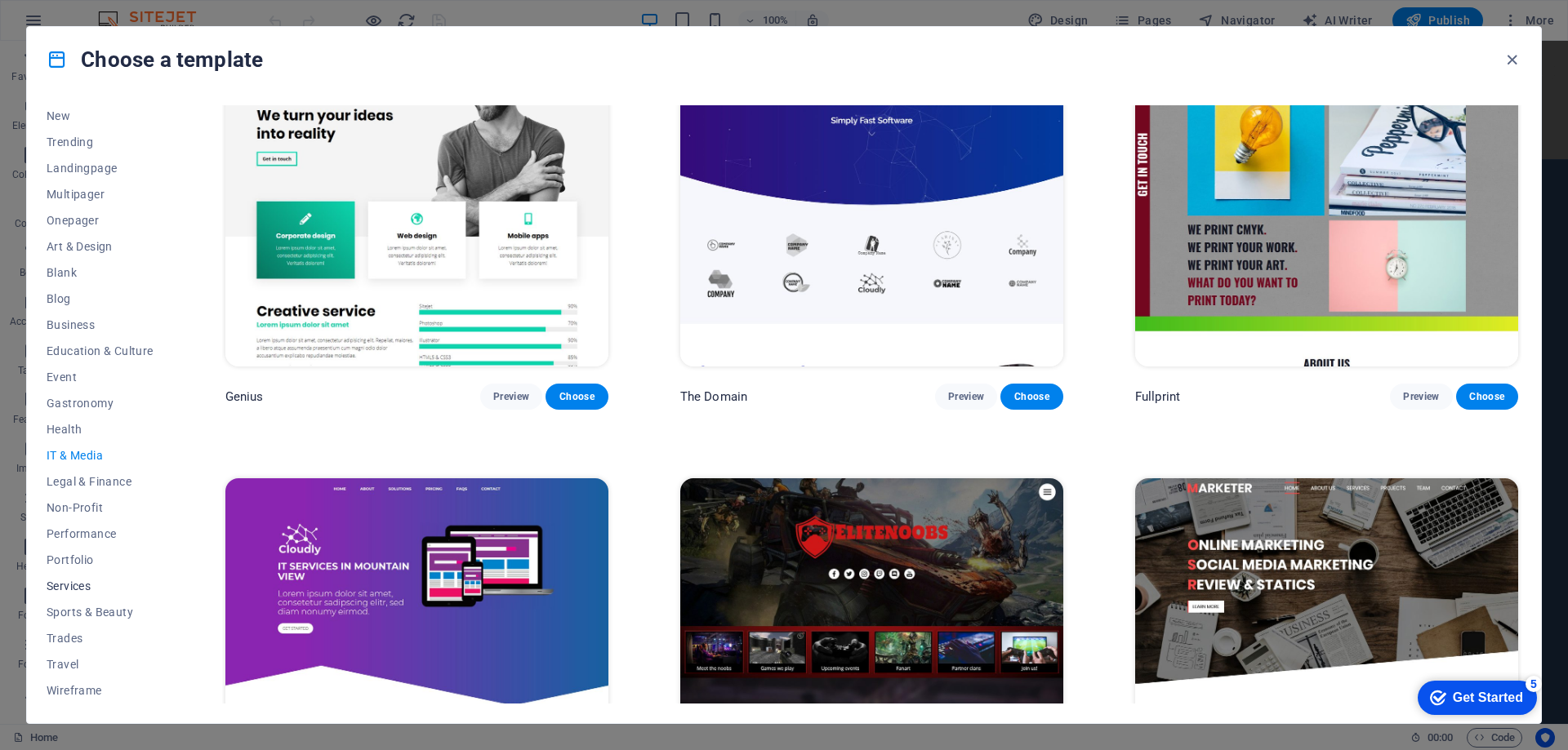
click at [69, 587] on span "Services" at bounding box center [100, 586] width 107 height 13
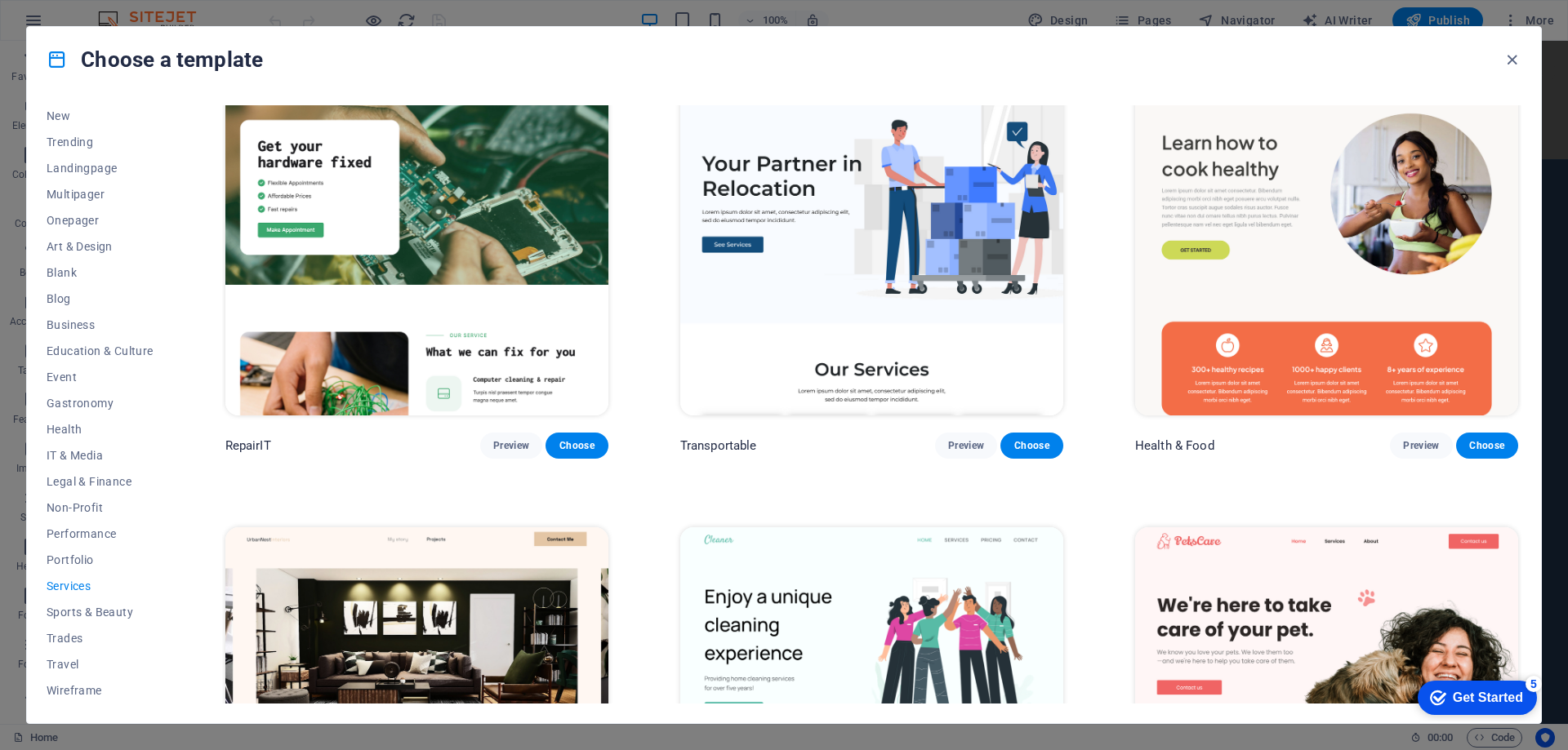
scroll to position [0, 0]
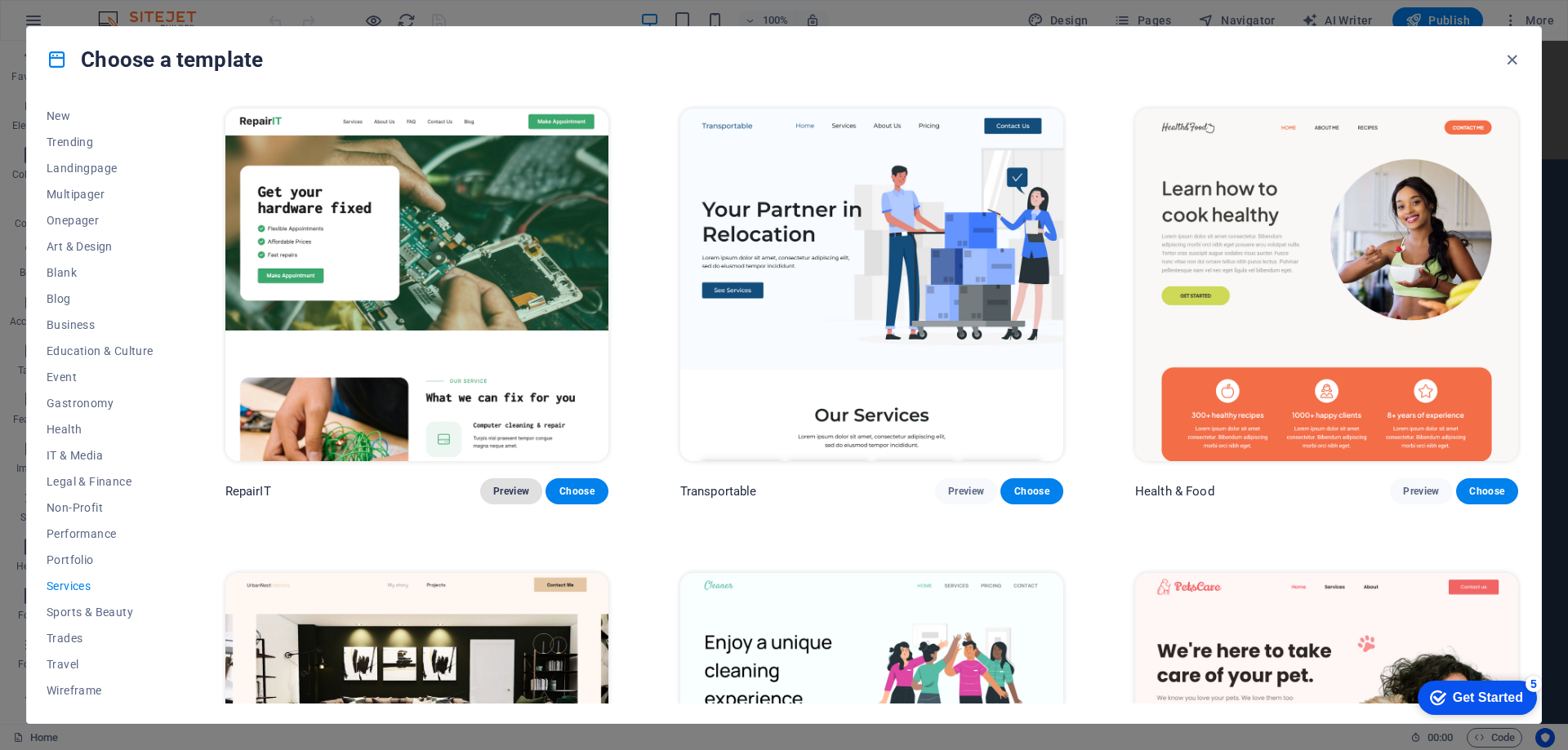
click at [509, 487] on span "Preview" at bounding box center [511, 491] width 36 height 13
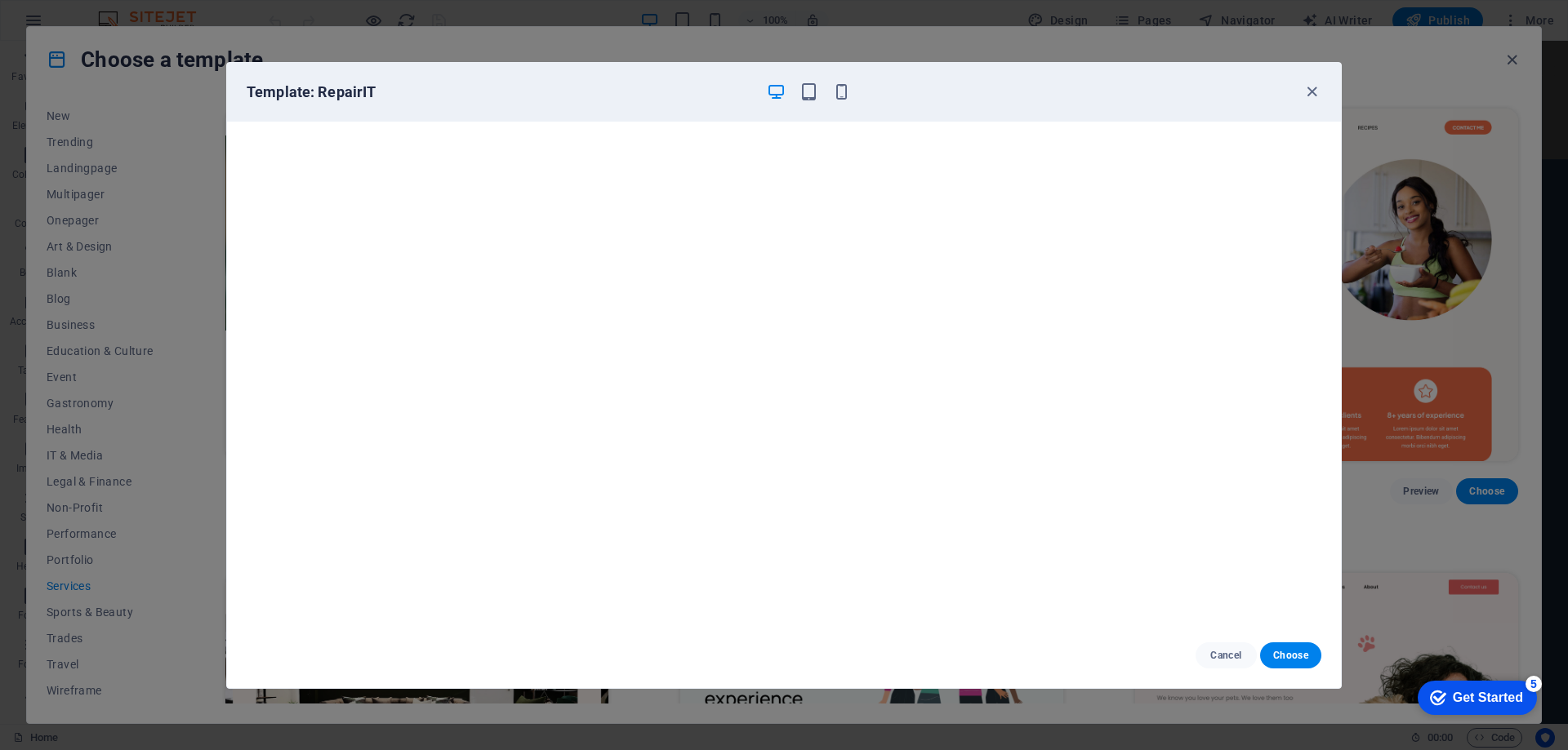
scroll to position [4, 0]
click at [1232, 653] on span "Cancel" at bounding box center [1226, 656] width 36 height 13
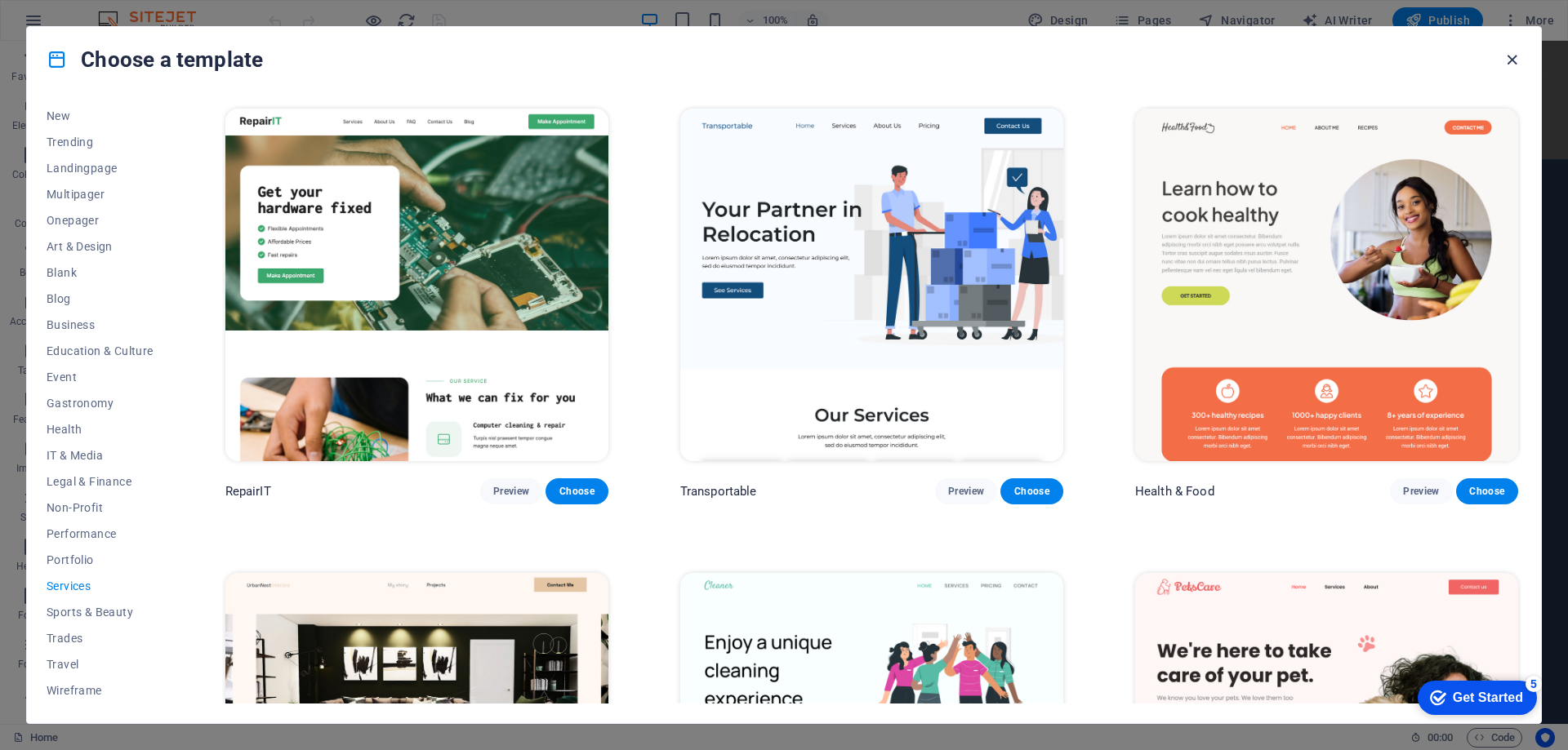
drag, startPoint x: 1512, startPoint y: 63, endPoint x: 1439, endPoint y: 22, distance: 83.7
click at [1512, 63] on icon "button" at bounding box center [1512, 60] width 19 height 19
